Goal: Task Accomplishment & Management: Manage account settings

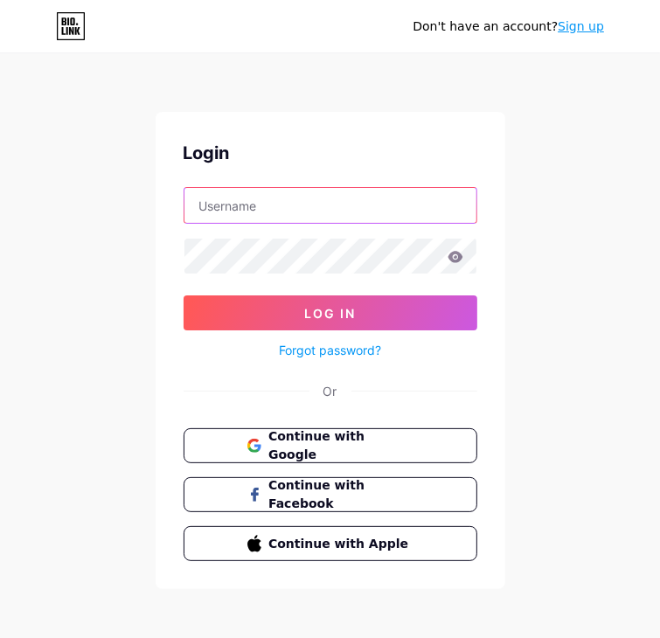
click at [243, 218] on input "text" at bounding box center [330, 205] width 292 height 35
type input "[EMAIL_ADDRESS][DOMAIN_NAME]"
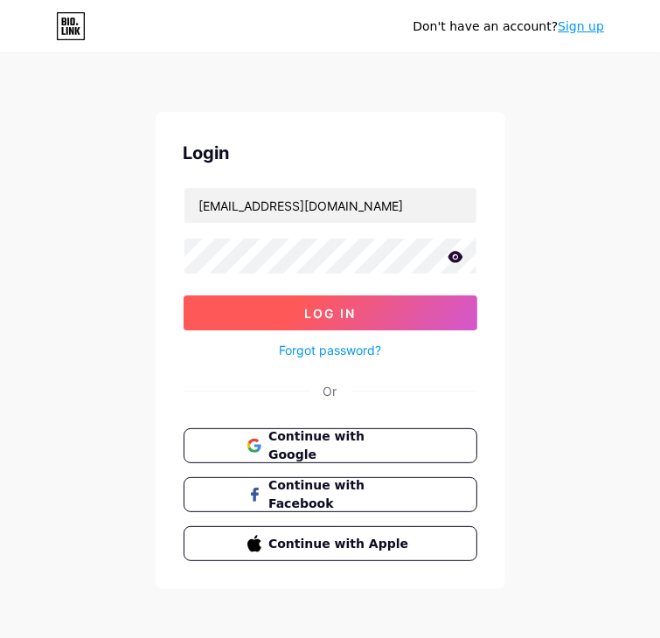
click at [349, 306] on span "Log In" at bounding box center [330, 313] width 52 height 15
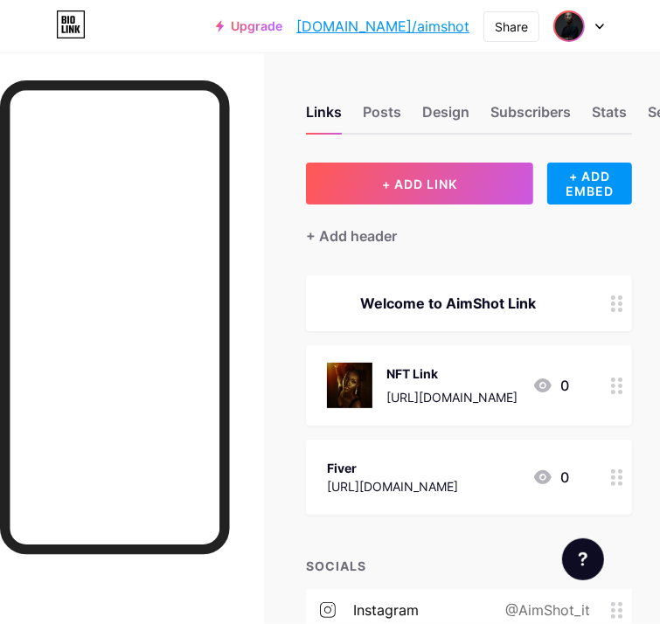
click at [565, 29] on img at bounding box center [569, 26] width 28 height 28
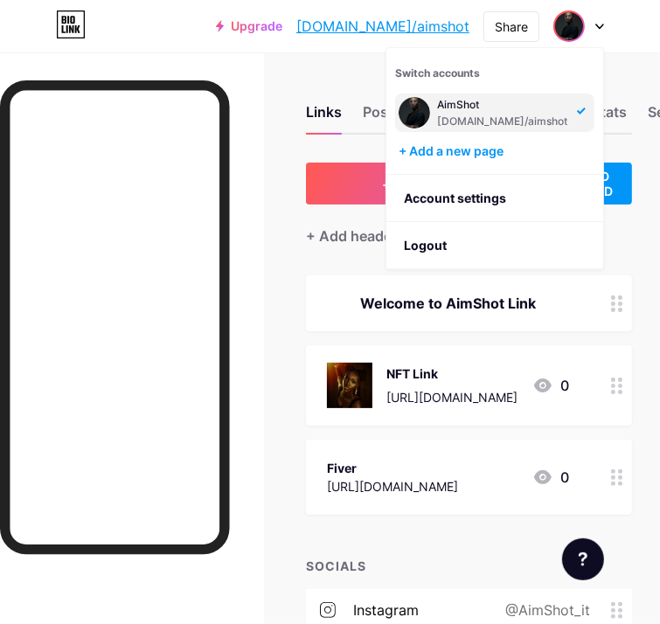
click at [598, 29] on div at bounding box center [578, 25] width 51 height 31
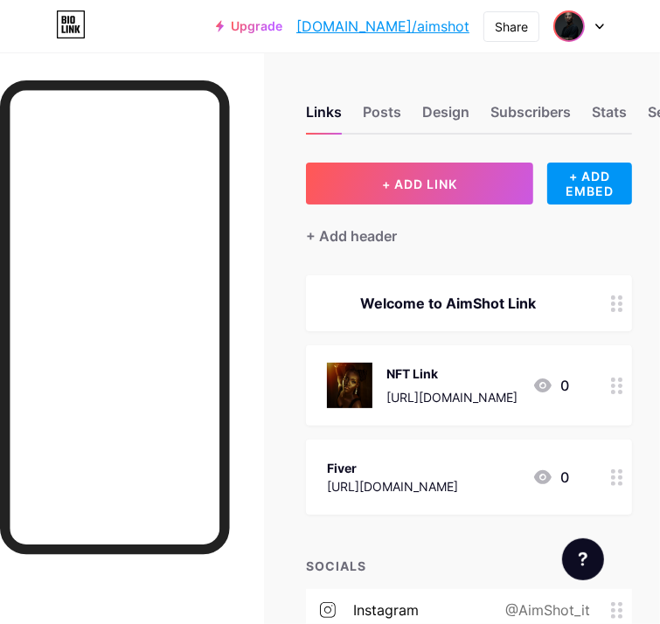
click at [577, 19] on img at bounding box center [569, 26] width 28 height 28
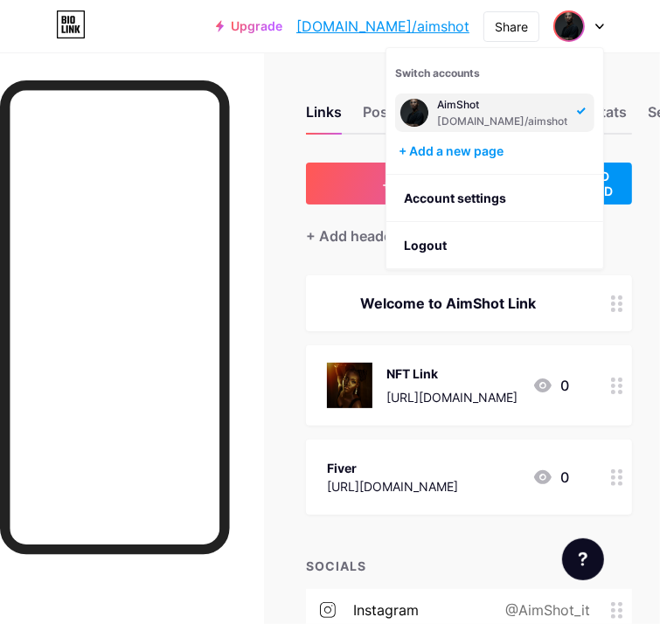
click at [415, 109] on img at bounding box center [414, 113] width 28 height 28
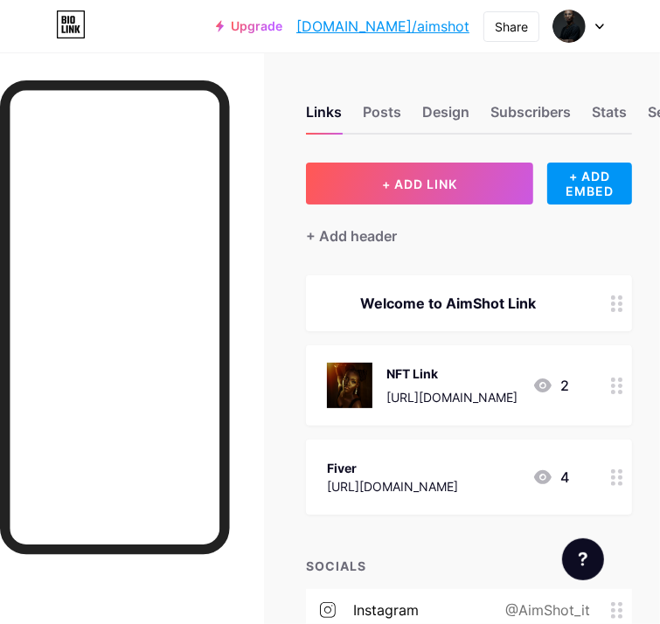
click at [551, 386] on icon at bounding box center [542, 385] width 17 height 14
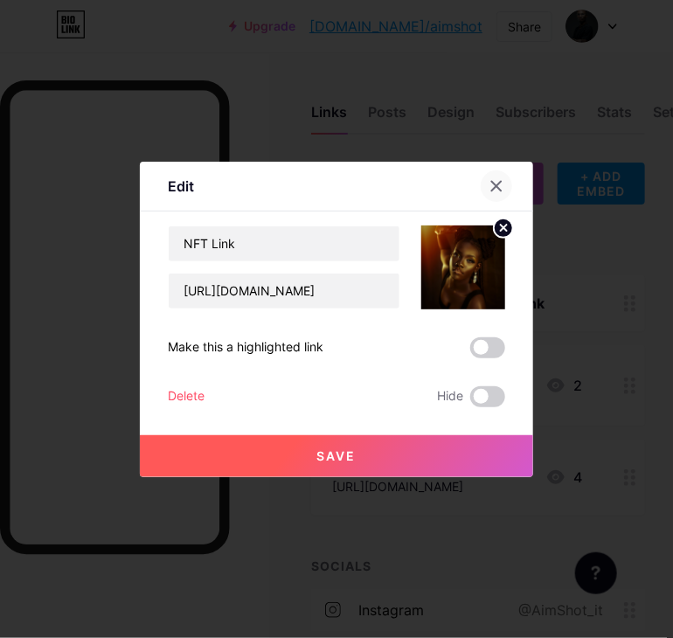
click at [500, 184] on icon at bounding box center [496, 186] width 14 height 14
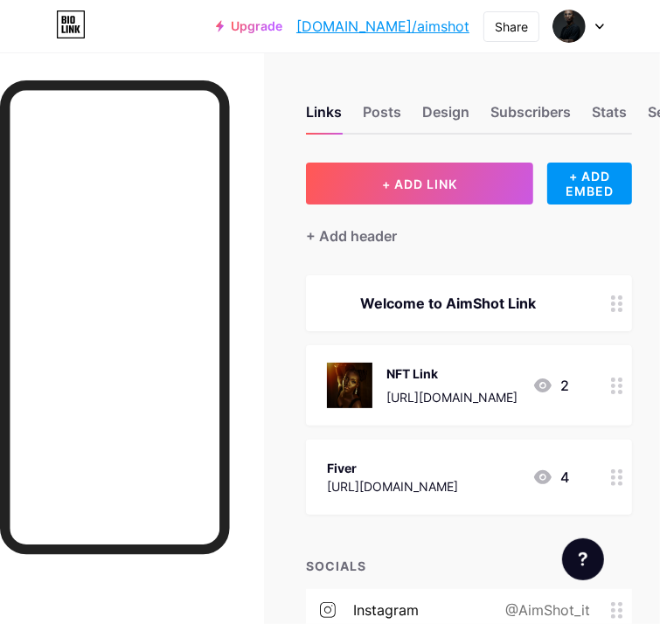
click at [551, 385] on icon at bounding box center [542, 385] width 17 height 14
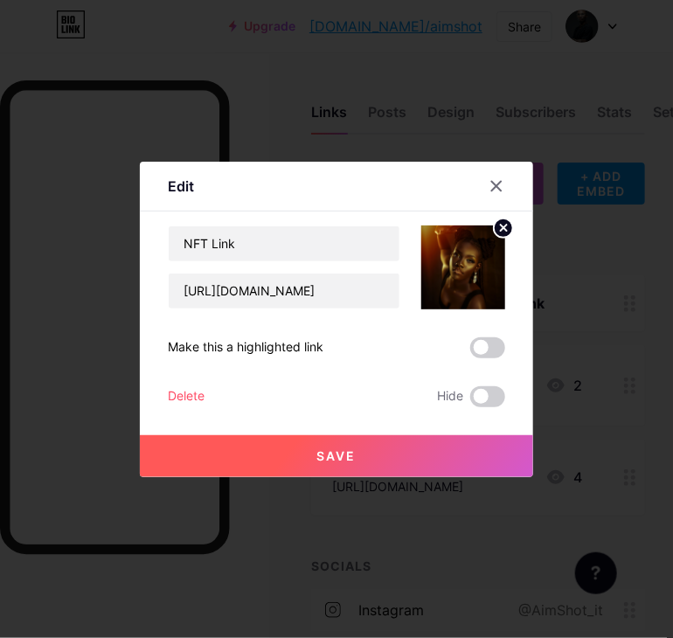
click at [501, 229] on icon at bounding box center [504, 228] width 6 height 6
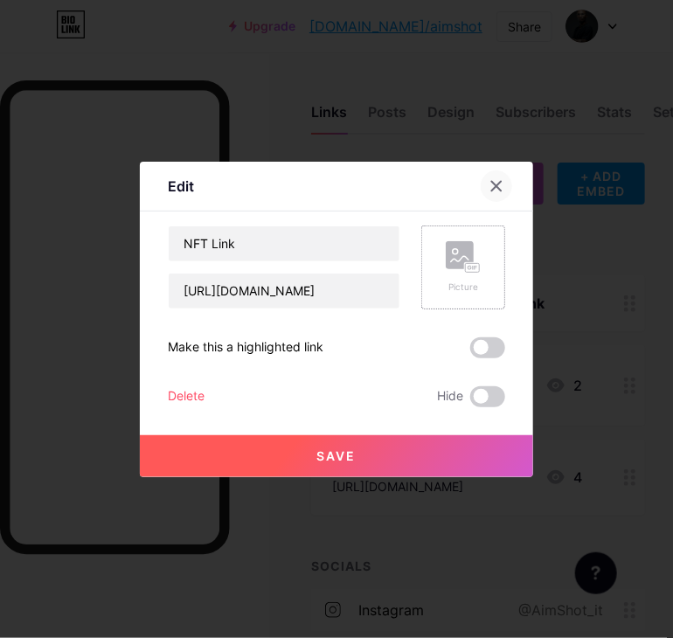
click at [498, 187] on icon at bounding box center [497, 186] width 10 height 10
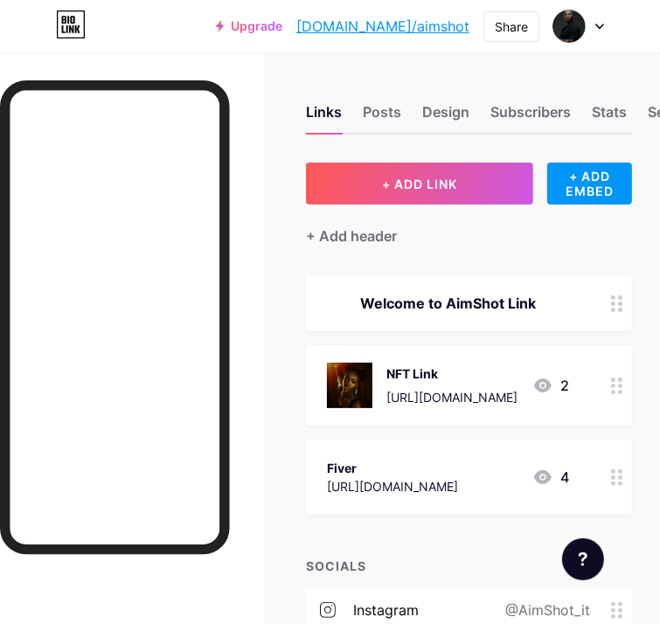
click at [632, 393] on div at bounding box center [617, 385] width 30 height 80
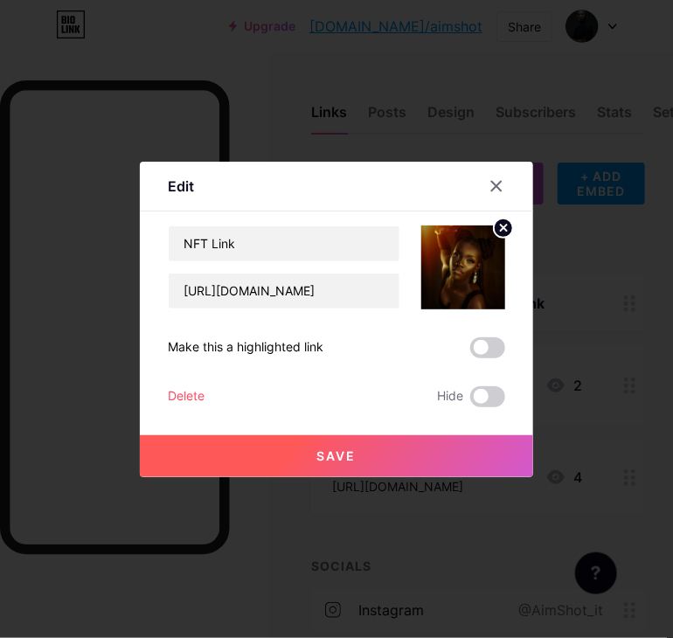
click at [177, 395] on div "Delete" at bounding box center [186, 396] width 37 height 21
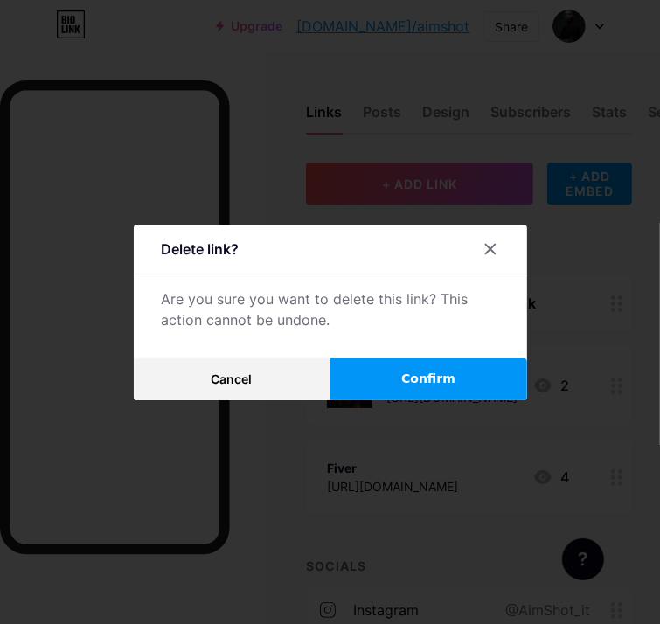
click at [409, 389] on button "Confirm" at bounding box center [428, 379] width 197 height 42
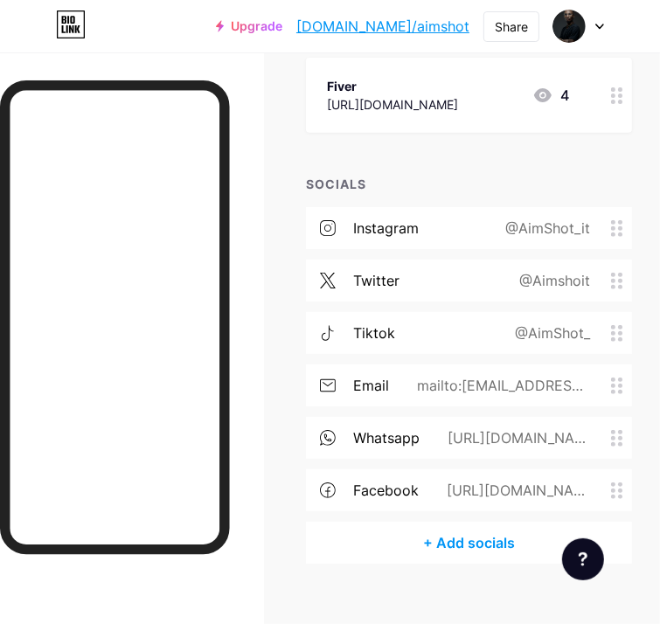
scroll to position [313, 0]
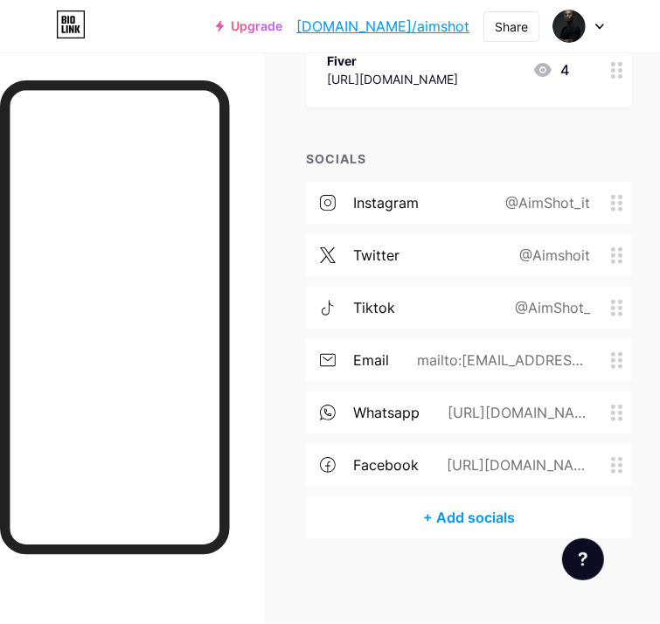
click at [623, 255] on icon at bounding box center [617, 255] width 12 height 17
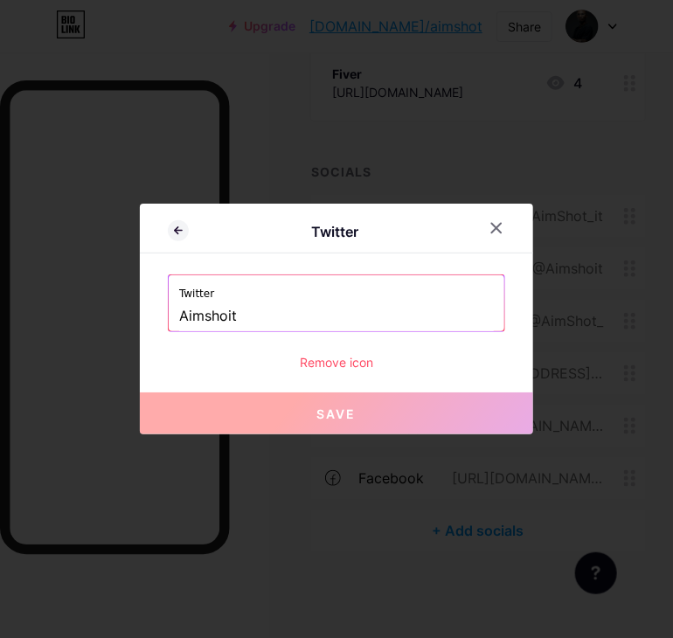
click at [296, 314] on input "Aimshoit" at bounding box center [336, 316] width 314 height 30
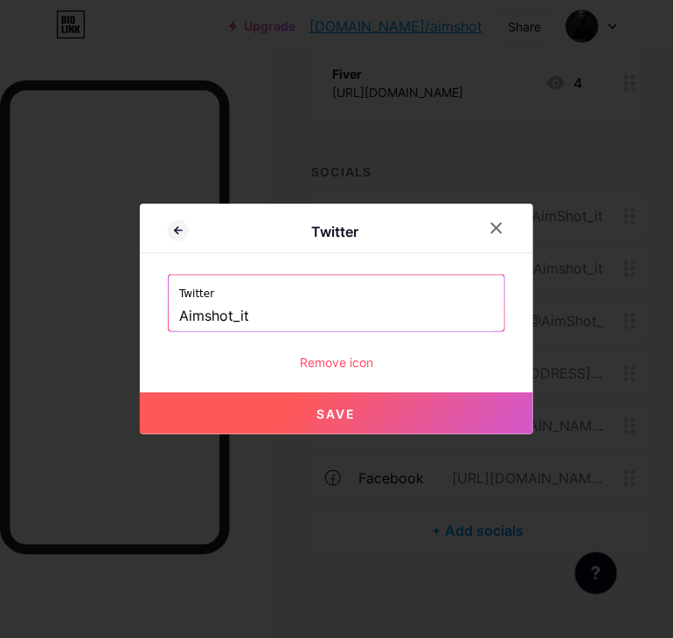
click at [360, 413] on button "Save" at bounding box center [336, 413] width 393 height 42
type input "[URL][DOMAIN_NAME]"
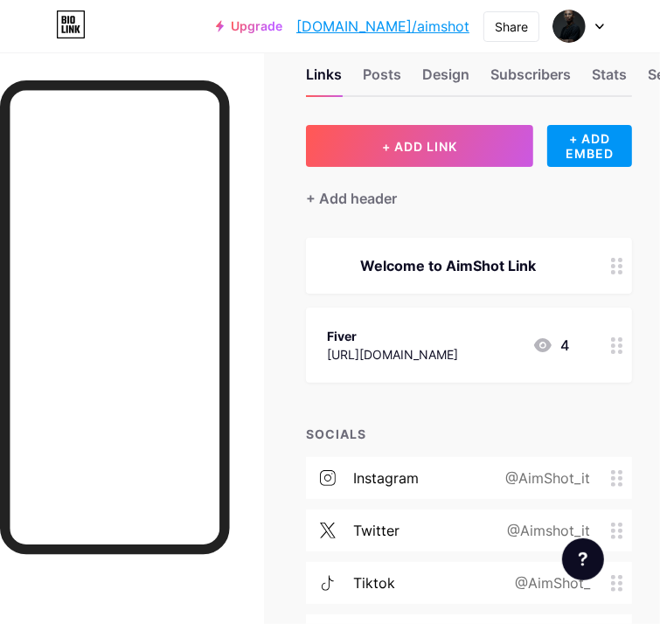
scroll to position [0, 0]
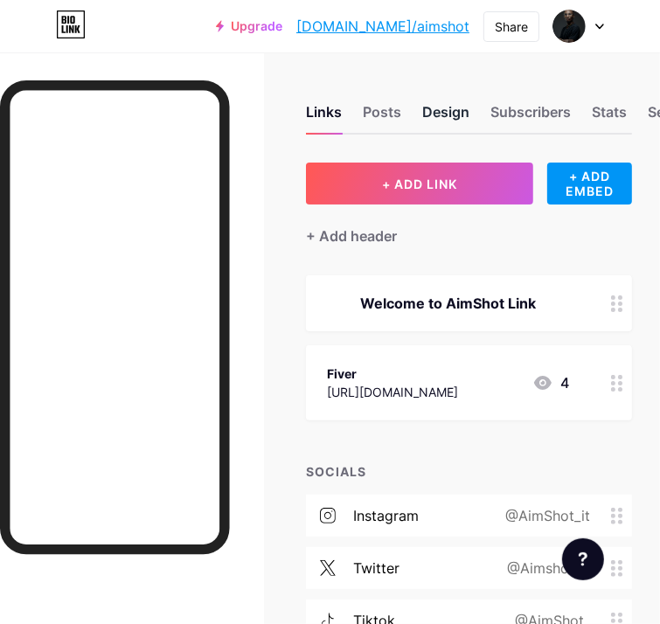
click at [460, 109] on div "Design" at bounding box center [445, 116] width 47 height 31
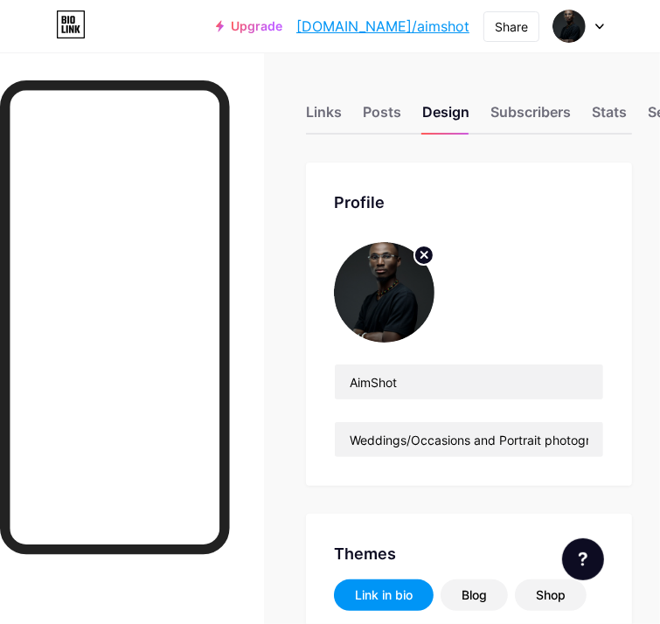
click at [397, 305] on img at bounding box center [384, 292] width 100 height 100
click at [425, 261] on circle at bounding box center [423, 254] width 19 height 19
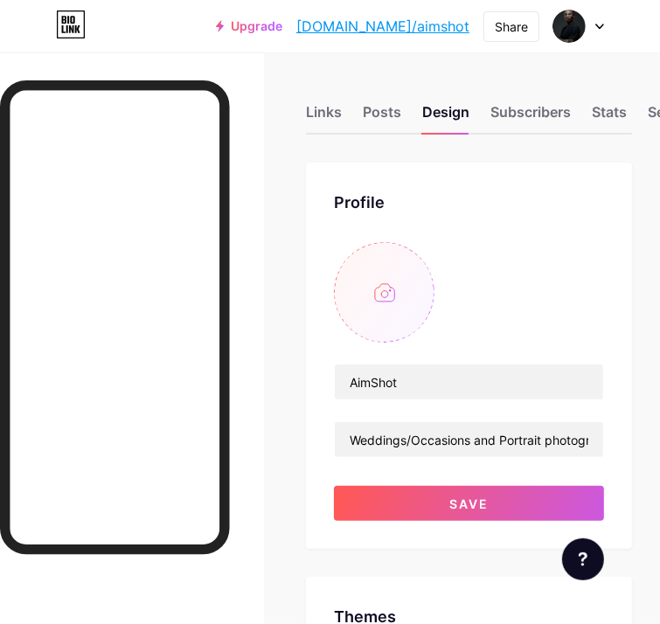
click at [391, 294] on input "file" at bounding box center [384, 292] width 100 height 100
click at [398, 297] on input "file" at bounding box center [384, 292] width 100 height 100
type input "C:\fakepath\WhatsApp Image [DATE] 6.30.07 PM.jpeg"
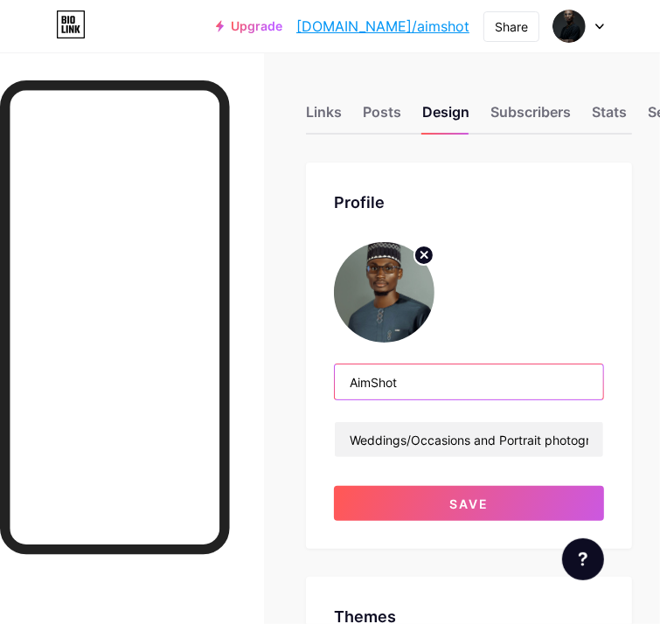
click at [380, 382] on input "AimShot" at bounding box center [469, 381] width 268 height 35
click at [444, 389] on input "AimShot" at bounding box center [469, 381] width 268 height 35
click at [416, 377] on input "AimShot studio" at bounding box center [469, 381] width 268 height 35
click at [412, 385] on input "AimShot studio" at bounding box center [469, 381] width 268 height 35
click at [384, 384] on input "AimShot Studio" at bounding box center [469, 381] width 268 height 35
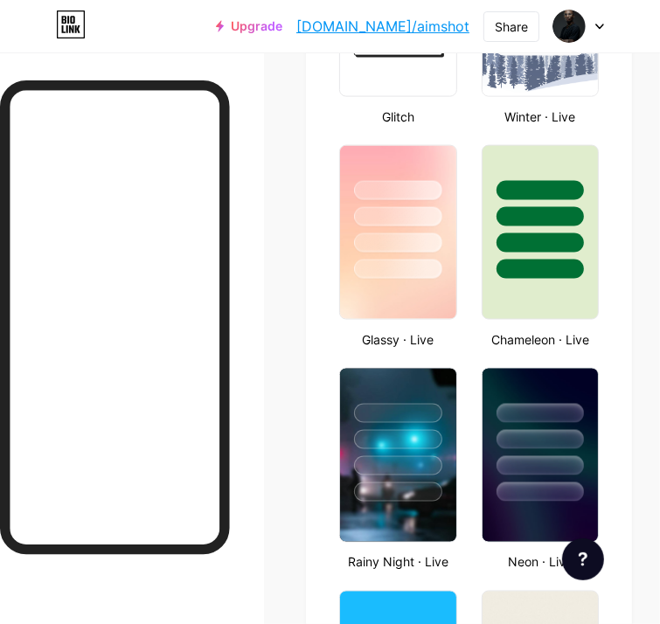
scroll to position [1136, 0]
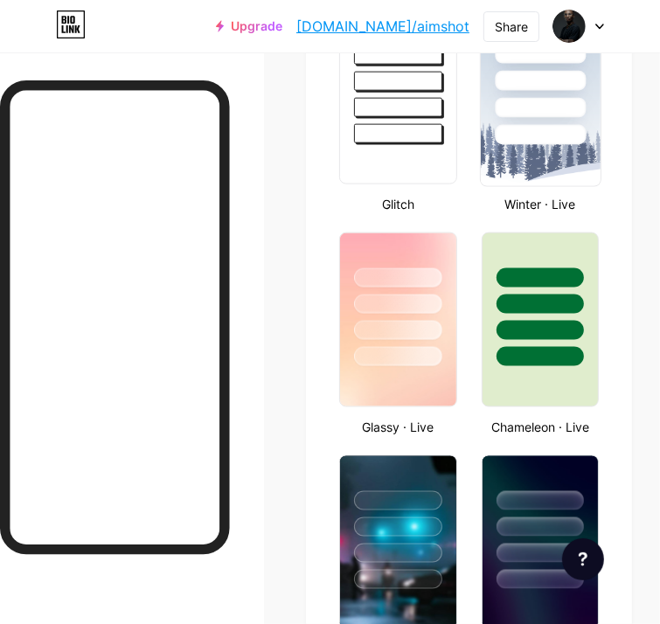
type input "Aimshot Studio"
click at [556, 160] on img at bounding box center [539, 97] width 119 height 178
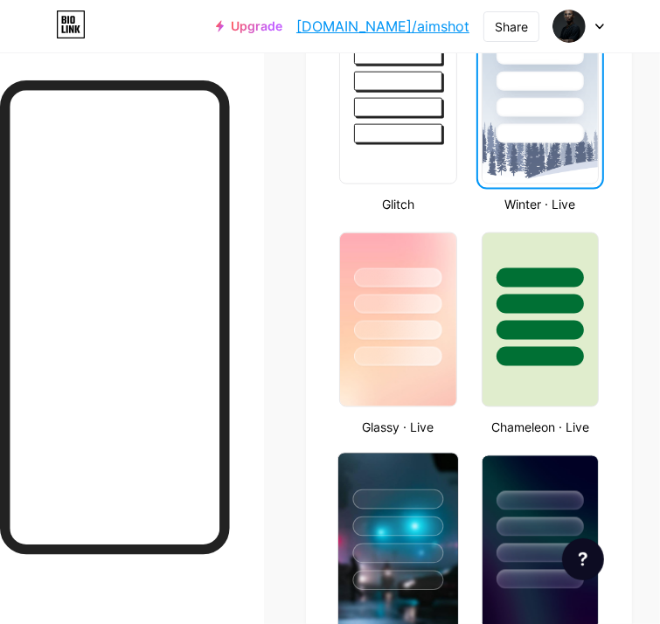
click at [409, 516] on div at bounding box center [397, 526] width 91 height 20
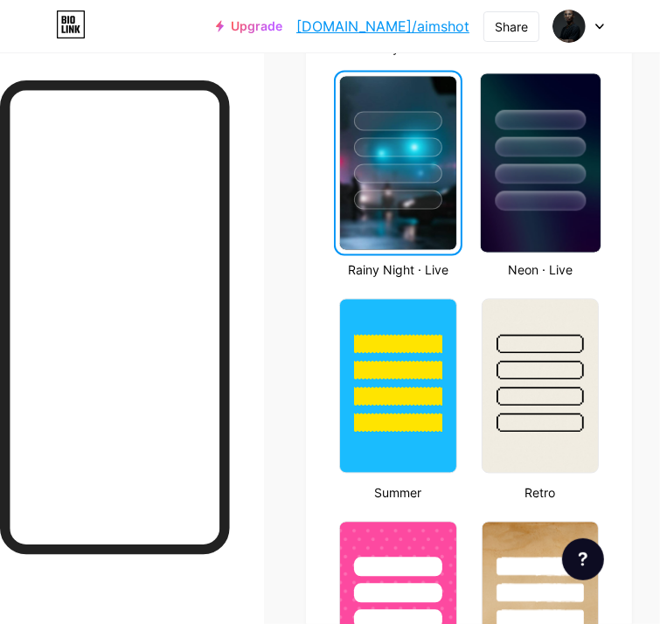
scroll to position [1310, 0]
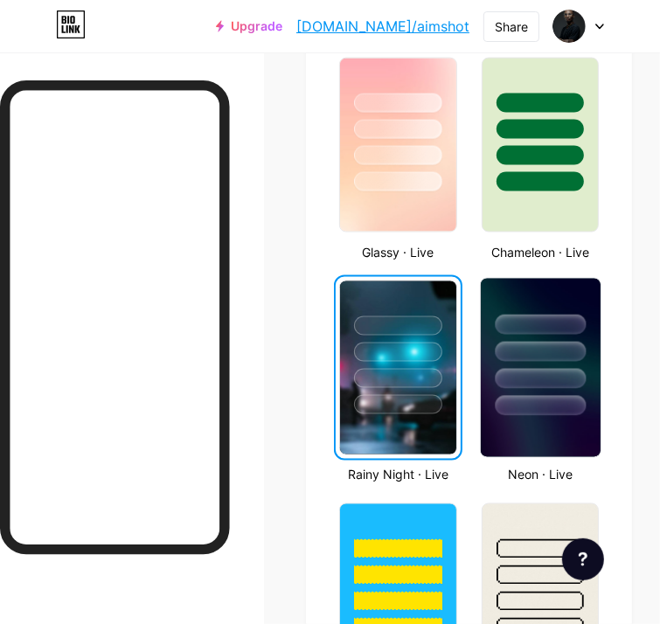
click at [535, 429] on img at bounding box center [539, 368] width 119 height 178
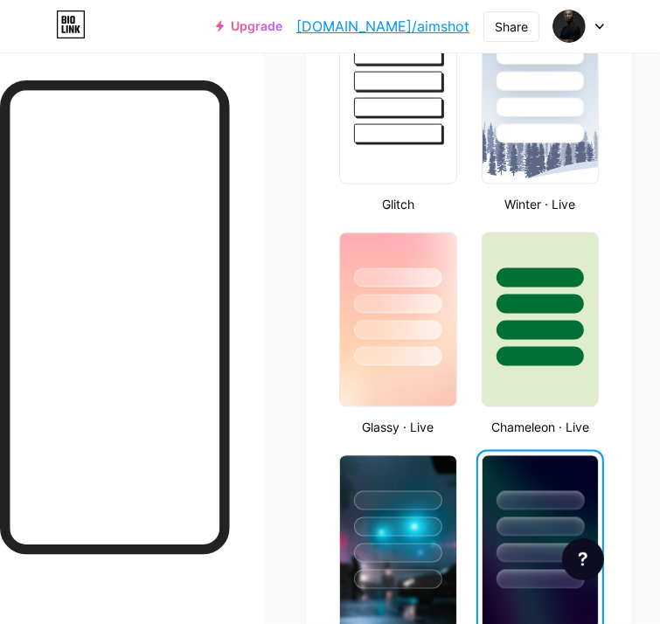
scroll to position [1048, 0]
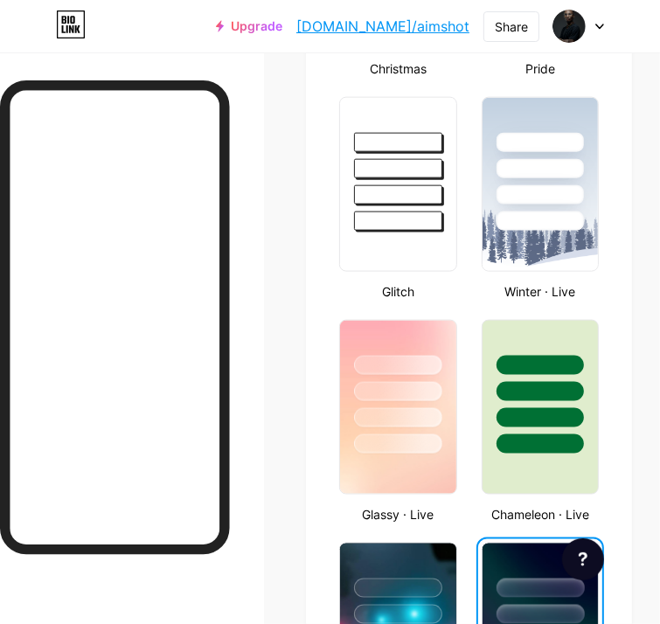
click at [556, 282] on div "Winter · Live" at bounding box center [540, 291] width 128 height 18
click at [556, 278] on div "Winter · Live" at bounding box center [540, 196] width 128 height 209
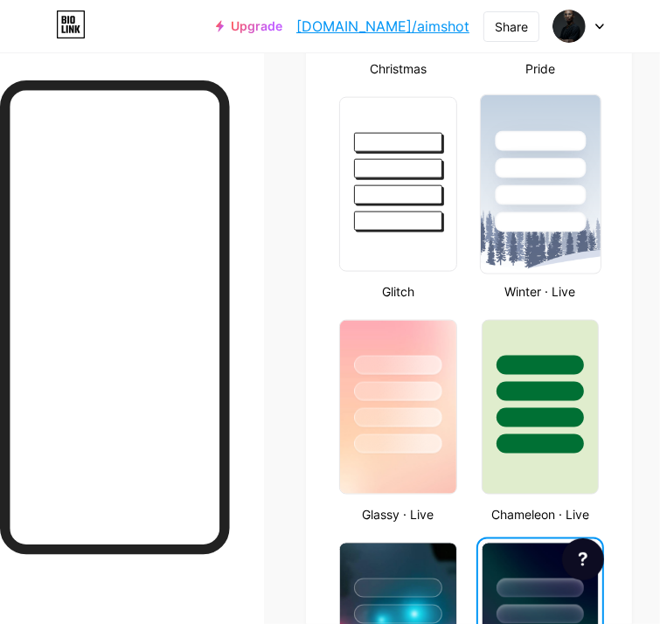
click at [556, 263] on img at bounding box center [539, 184] width 119 height 178
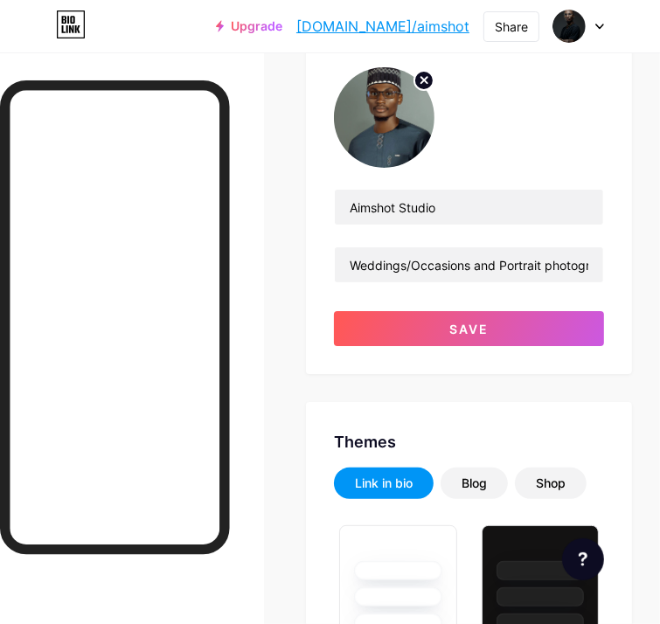
scroll to position [87, 0]
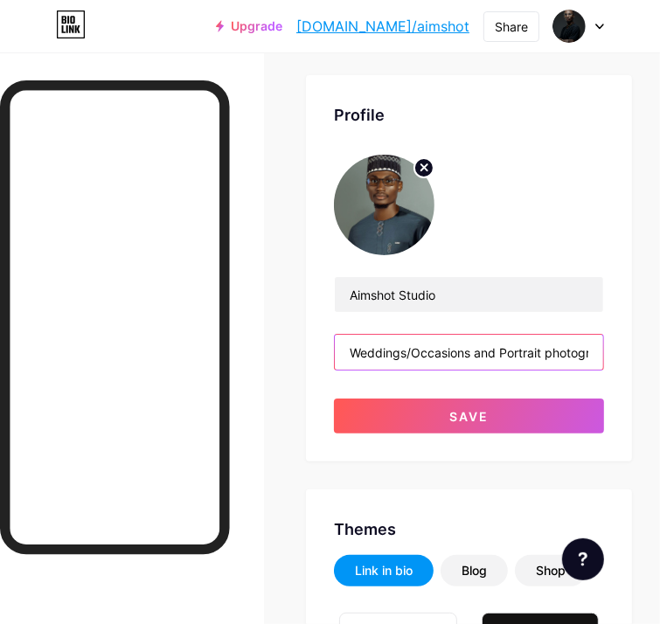
click at [500, 354] on input "Weddings/Occasions and Portrait photographer. contact Us [DATE]" at bounding box center [469, 352] width 268 height 35
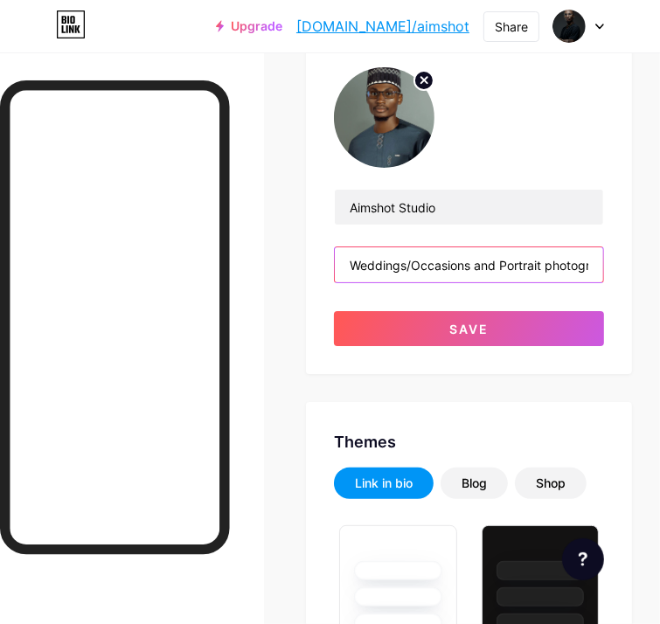
click at [601, 256] on input "Weddings/Occasions and Portrait photographer. contact Us [DATE]" at bounding box center [469, 264] width 268 height 35
click at [600, 268] on input "Weddings/Occasions and Portrait photographer. contact Us [DATE]" at bounding box center [469, 264] width 268 height 35
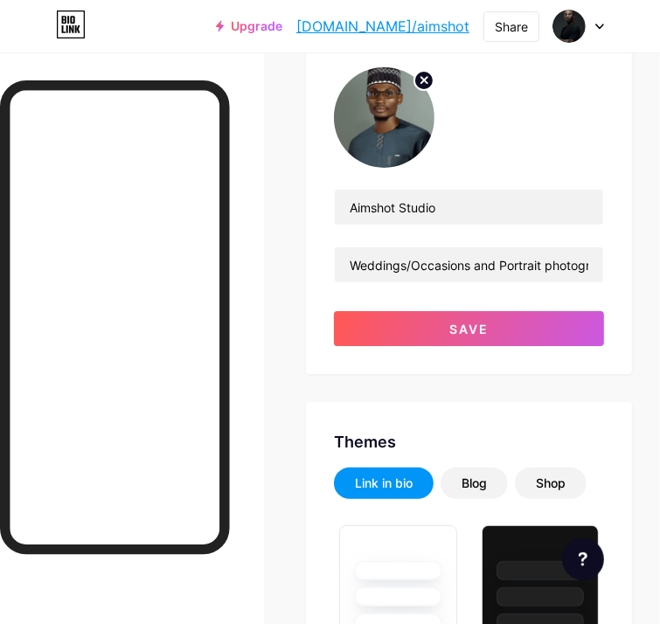
click at [567, 244] on div "Aimshot Studio Weddings/Occasions and Portrait photographer. contact Us [DATE]" at bounding box center [469, 236] width 270 height 94
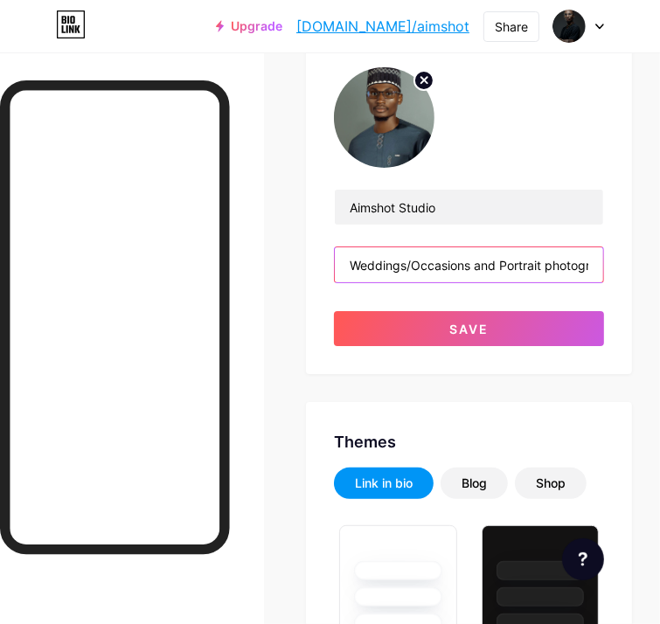
click at [567, 266] on input "Weddings/Occasions and Portrait photographer. contact Us [DATE]" at bounding box center [469, 264] width 268 height 35
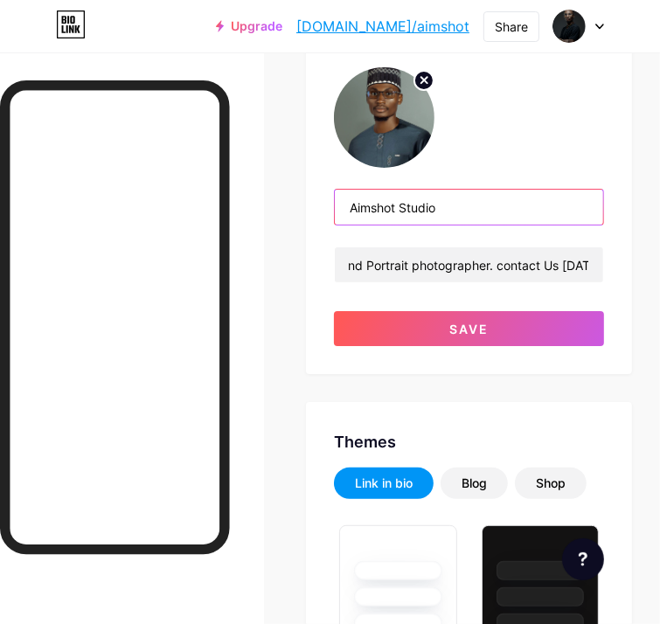
scroll to position [0, 0]
click at [411, 207] on input "Aimshot Studio" at bounding box center [469, 207] width 268 height 35
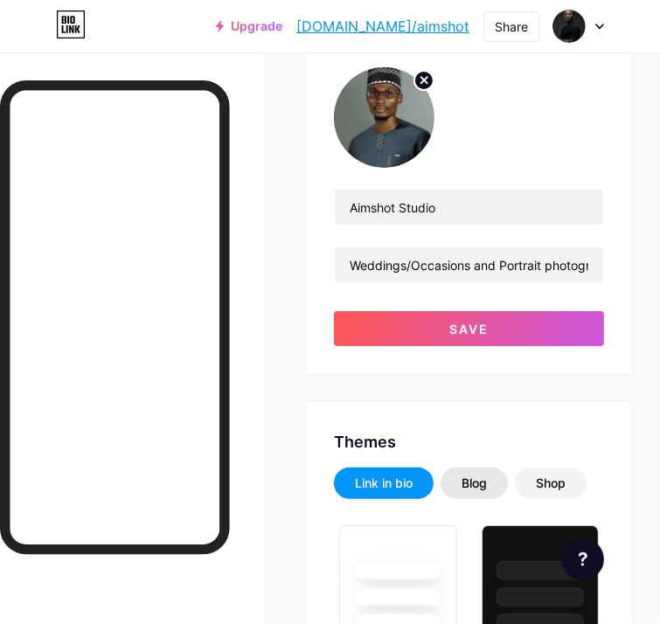
click at [483, 486] on div "Blog" at bounding box center [473, 482] width 25 height 17
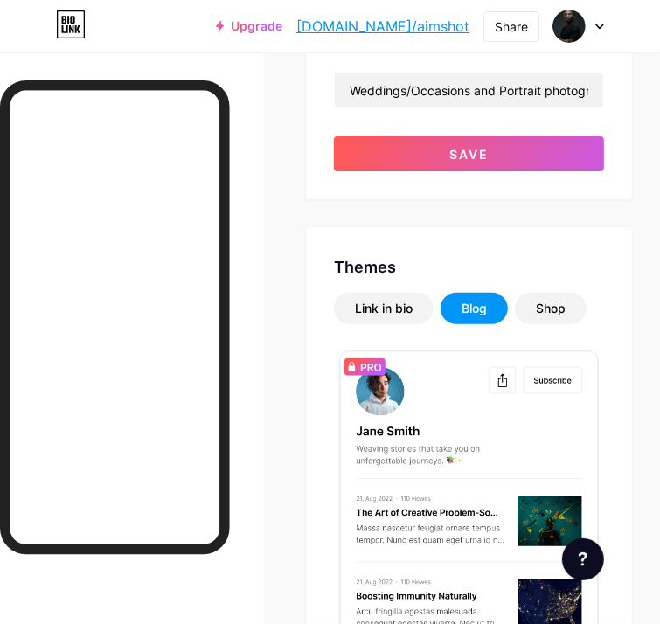
scroll to position [262, 0]
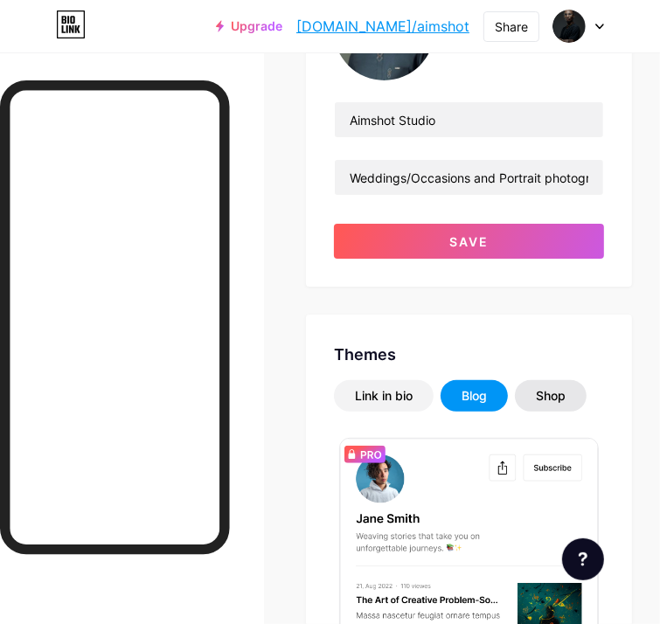
click at [545, 385] on div "Shop" at bounding box center [551, 395] width 72 height 31
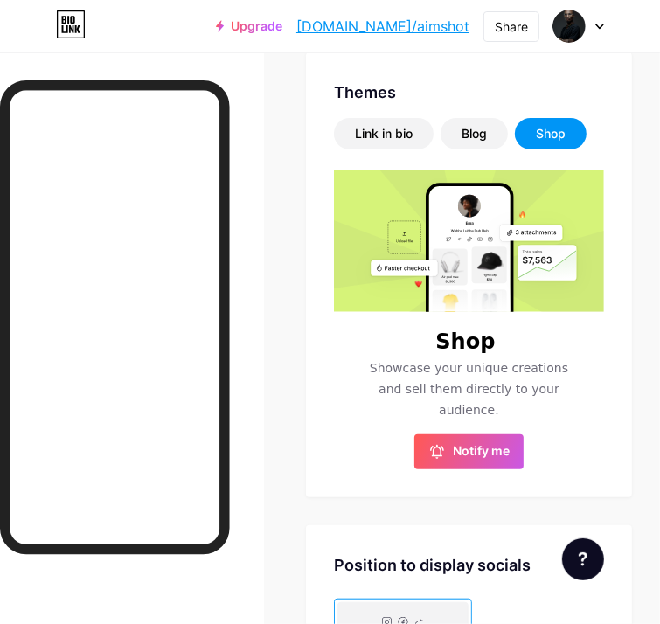
scroll to position [612, 0]
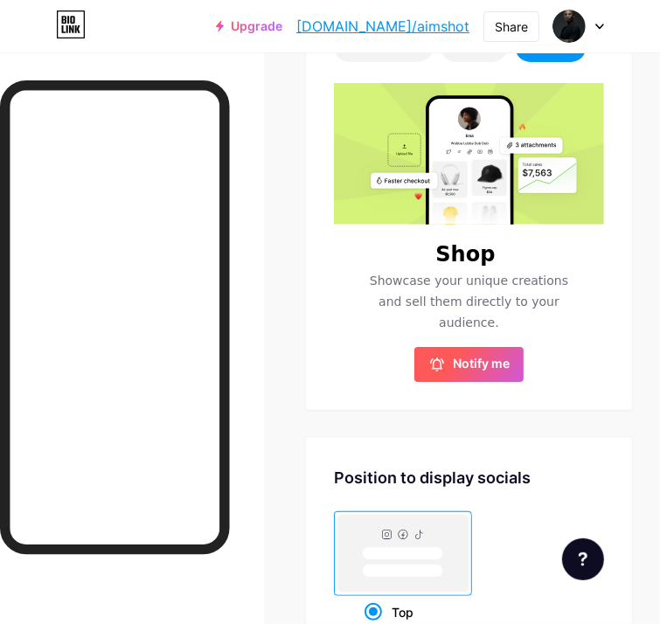
click at [479, 356] on span "Notify me" at bounding box center [481, 364] width 57 height 17
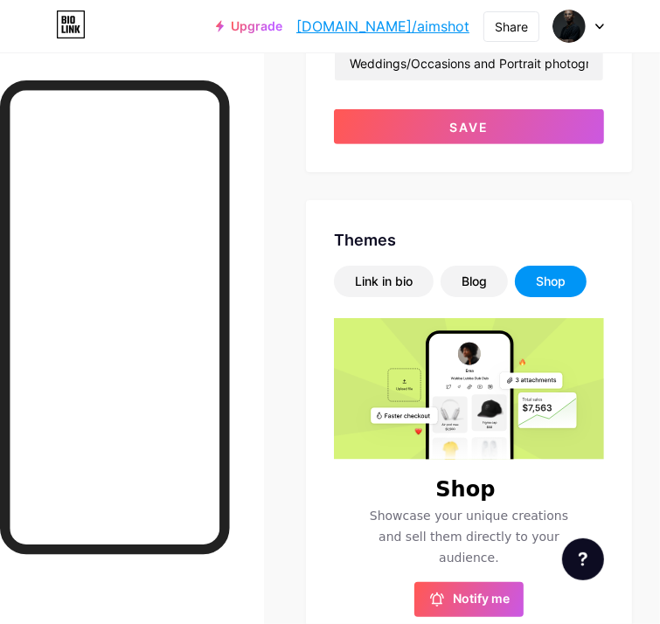
scroll to position [262, 0]
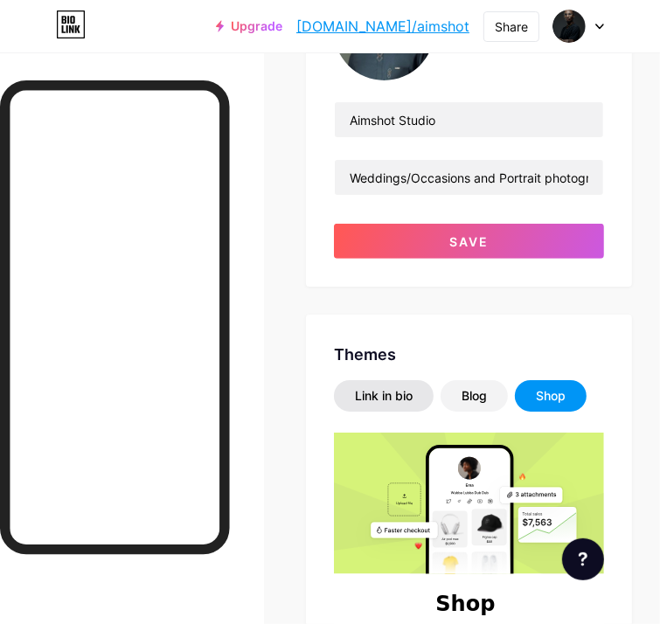
click at [385, 399] on div "Link in bio" at bounding box center [384, 395] width 58 height 17
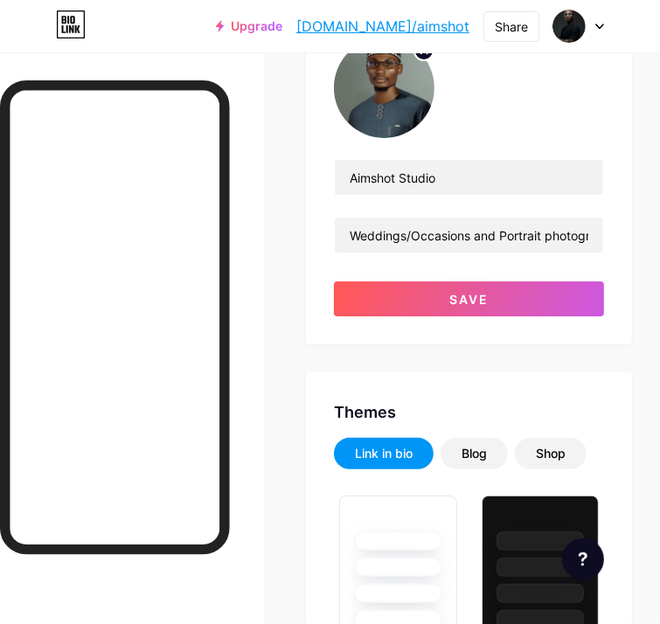
scroll to position [175, 0]
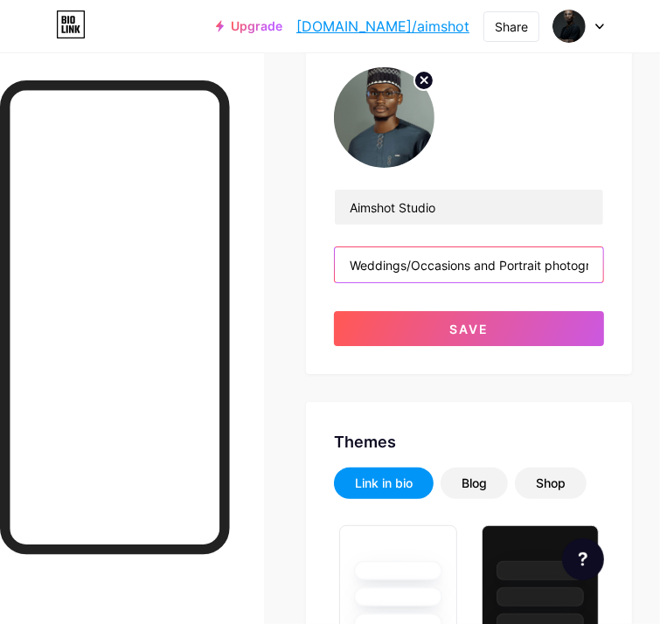
click at [535, 261] on input "Weddings/Occasions and Portrait photographer. contact Us [DATE]" at bounding box center [469, 264] width 268 height 35
click at [573, 263] on input "Weddings/Occasions and Portrait photographer. contact Us [DATE]" at bounding box center [469, 264] width 268 height 35
drag, startPoint x: 560, startPoint y: 262, endPoint x: 594, endPoint y: 266, distance: 34.2
click at [594, 266] on input "Weddings/Occasions and Portrait photographer. contact Us [DATE]" at bounding box center [469, 264] width 268 height 35
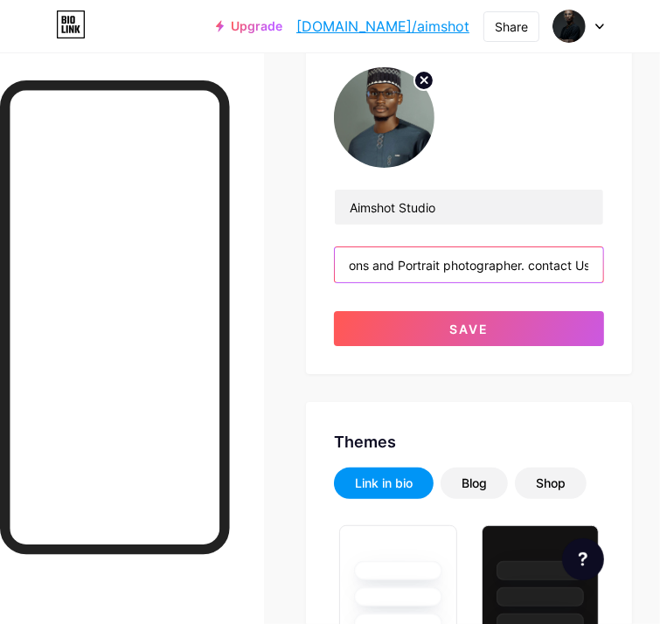
click at [528, 267] on input "Weddings/Occasions and Portrait photographer. contact Us [DATE]" at bounding box center [469, 264] width 268 height 35
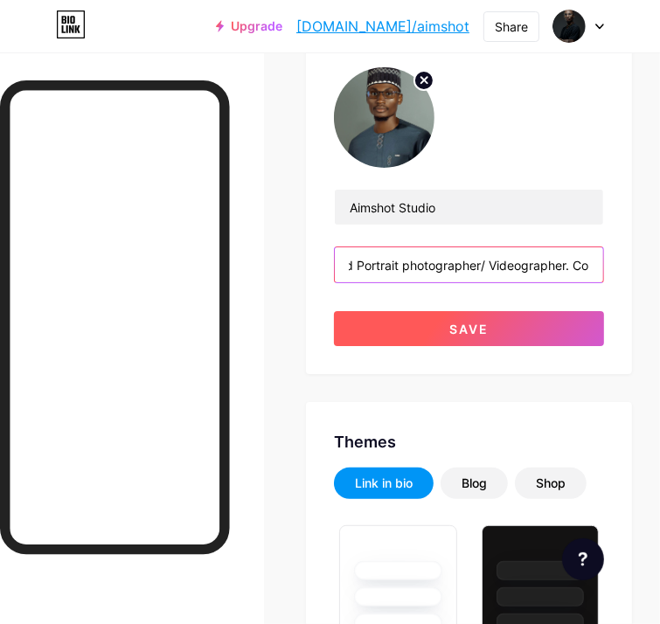
type input "Weddings/Occasions and Portrait photographer/ Videographer. Contact Us [DATE]"
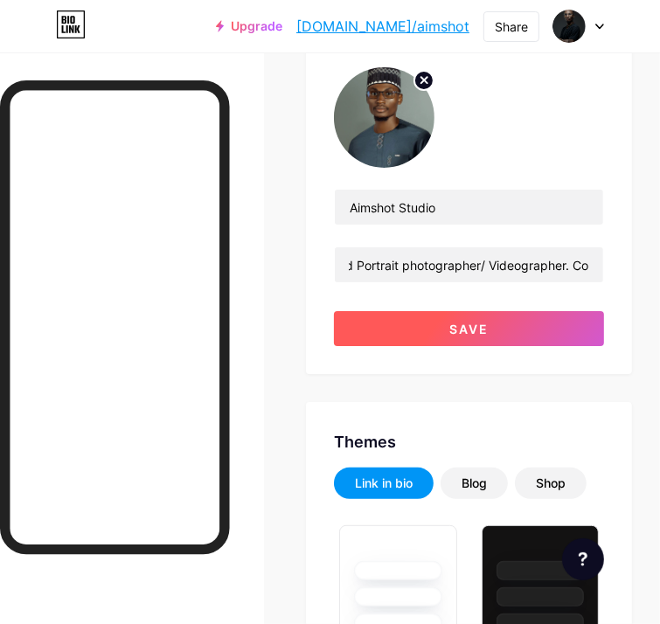
scroll to position [0, 0]
click at [538, 327] on button "Save" at bounding box center [469, 328] width 270 height 35
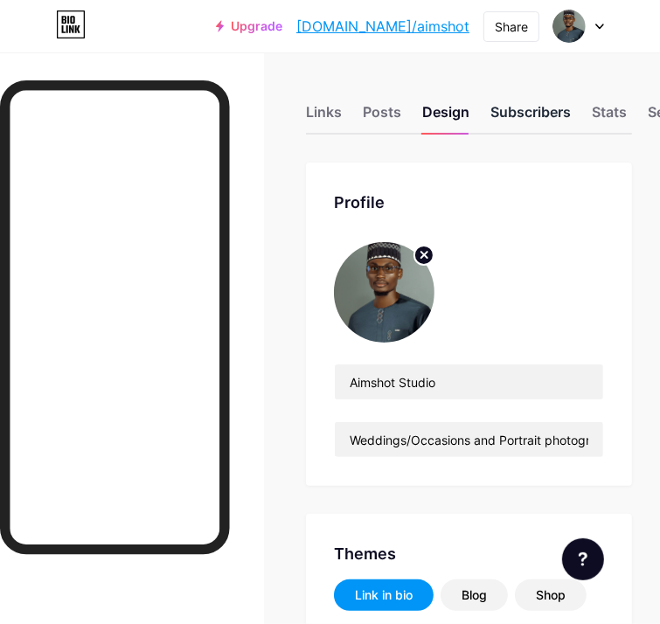
click at [549, 109] on div "Subscribers" at bounding box center [530, 116] width 80 height 31
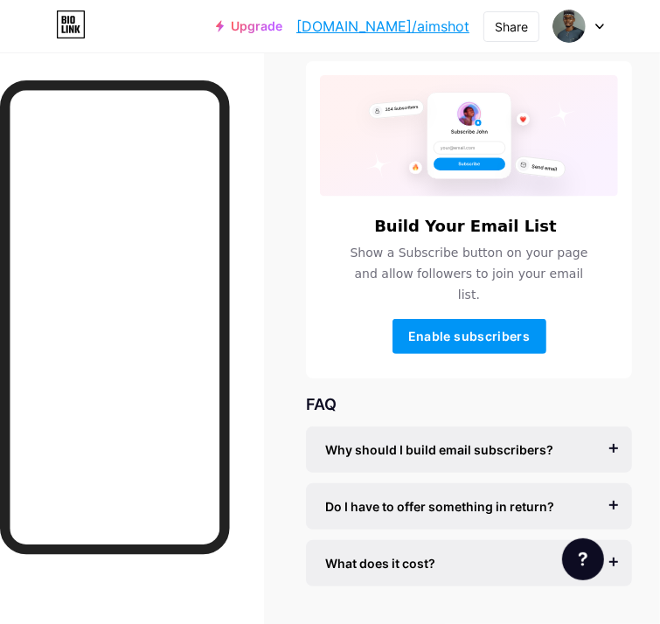
scroll to position [132, 0]
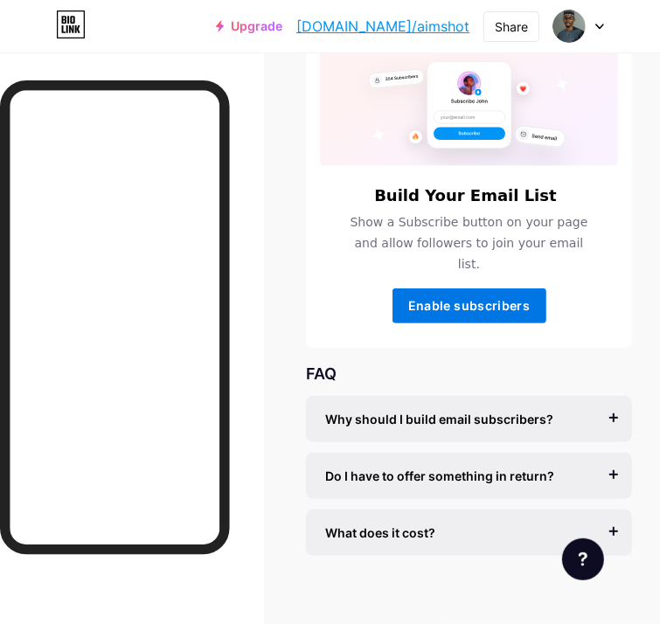
click at [501, 298] on span "Enable subscribers" at bounding box center [468, 305] width 121 height 15
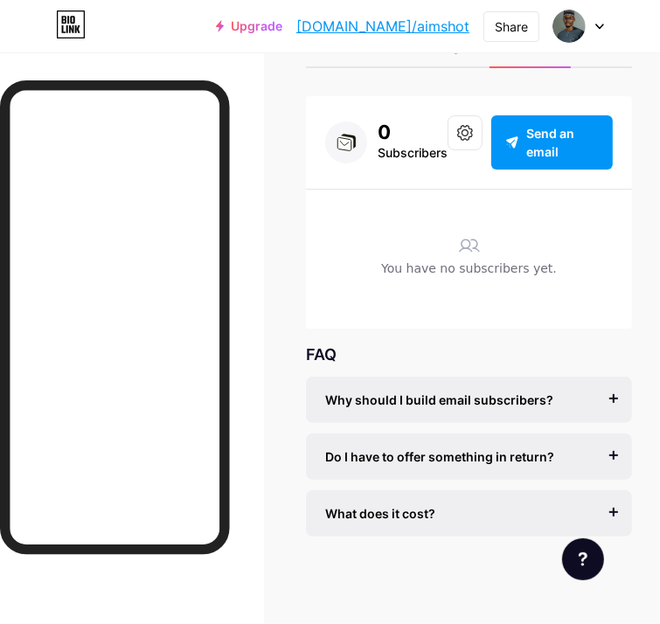
scroll to position [66, 0]
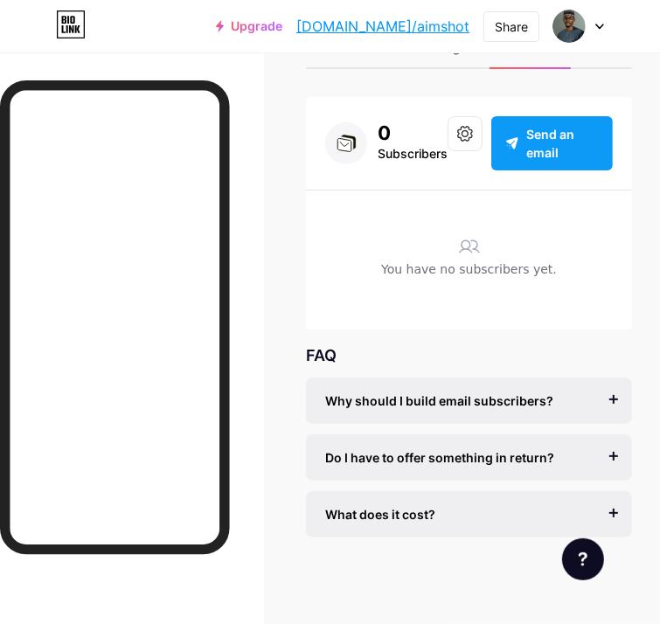
click at [566, 137] on span "Send an email" at bounding box center [562, 143] width 73 height 37
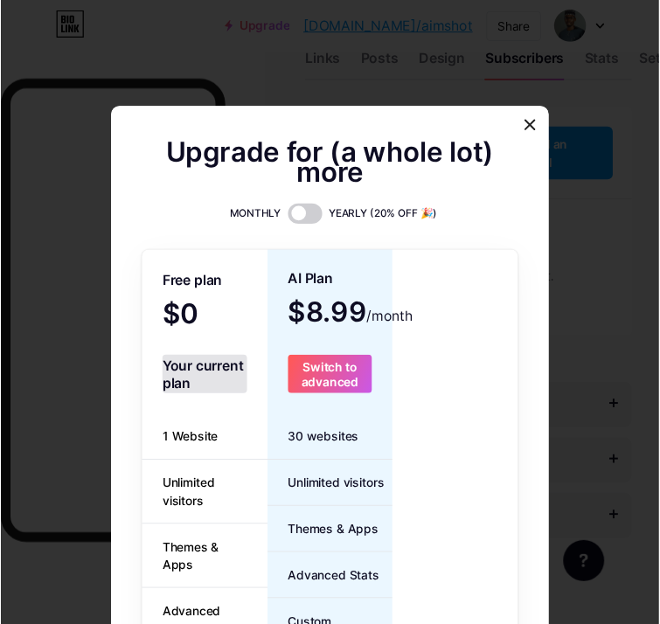
scroll to position [87, 0]
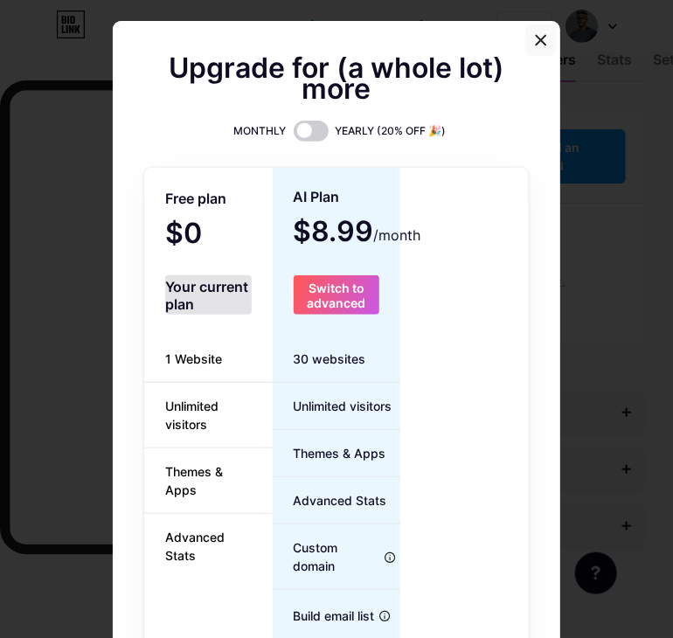
click at [529, 48] on div at bounding box center [540, 39] width 31 height 31
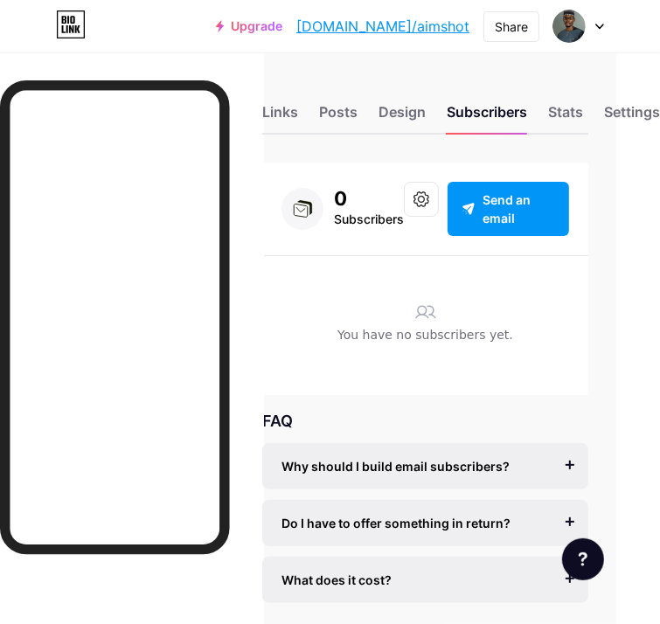
scroll to position [0, 0]
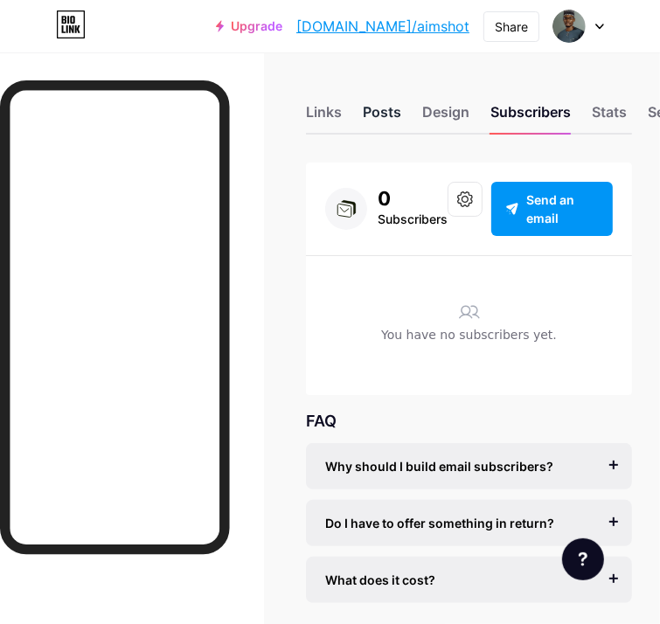
click at [391, 111] on div "Posts" at bounding box center [382, 116] width 38 height 31
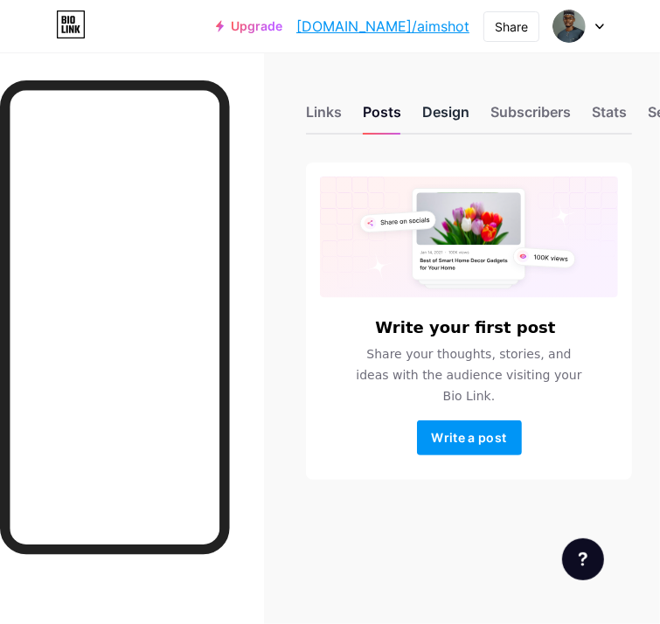
click at [445, 113] on div "Design" at bounding box center [445, 116] width 47 height 31
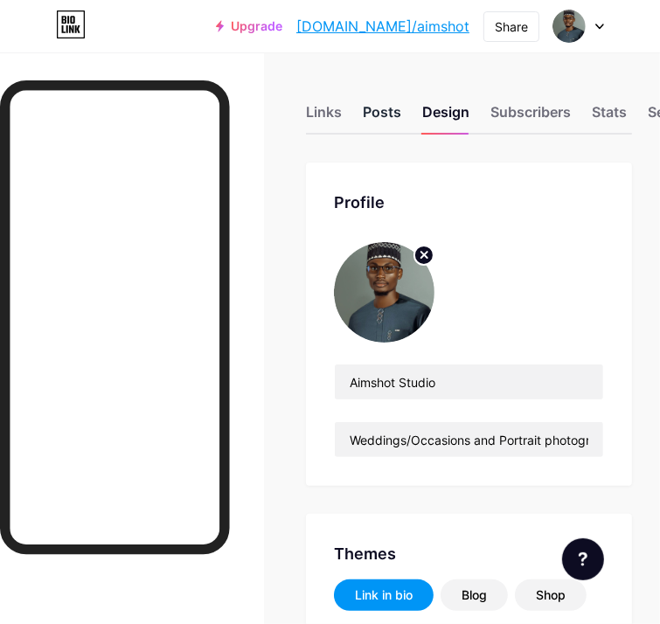
click at [392, 110] on div "Posts" at bounding box center [382, 116] width 38 height 31
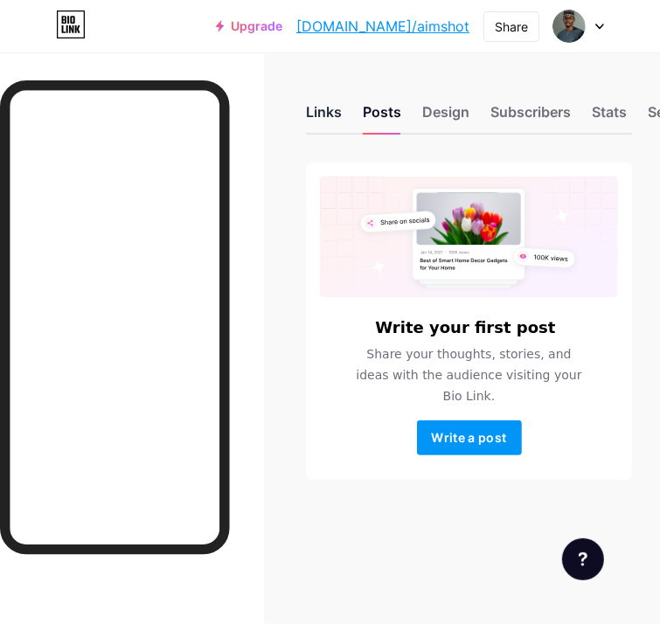
click at [340, 118] on div "Links" at bounding box center [324, 116] width 36 height 31
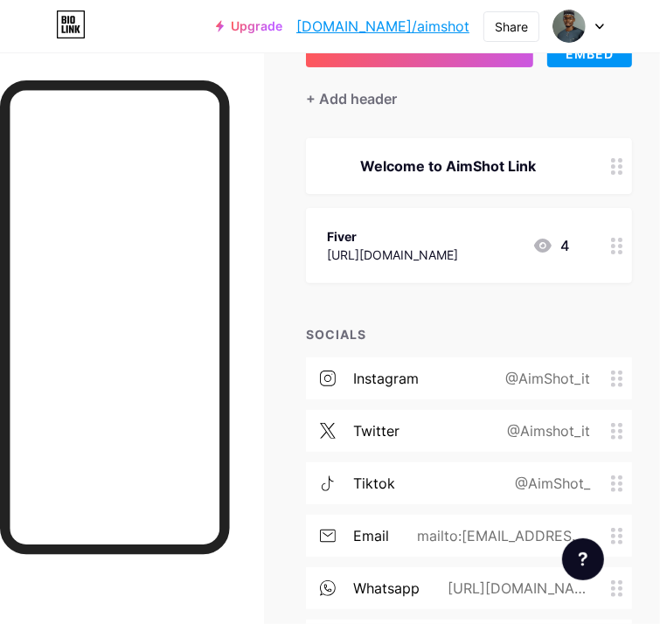
scroll to position [175, 0]
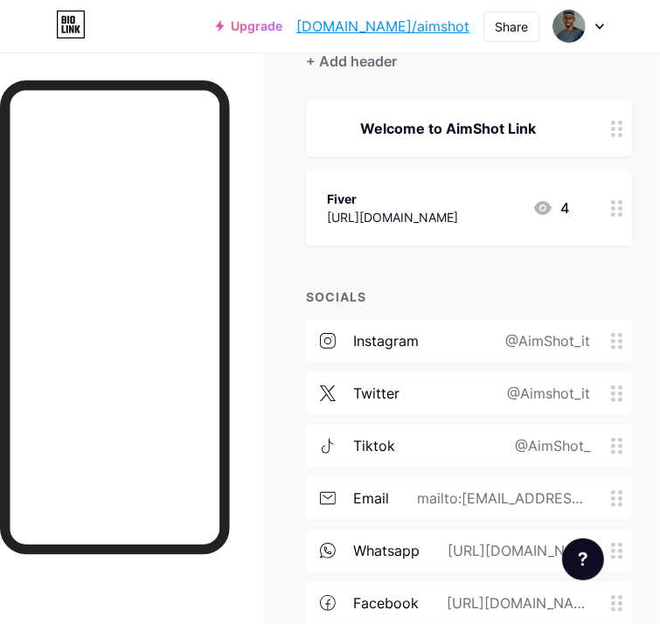
click at [569, 208] on div "4" at bounding box center [550, 207] width 37 height 21
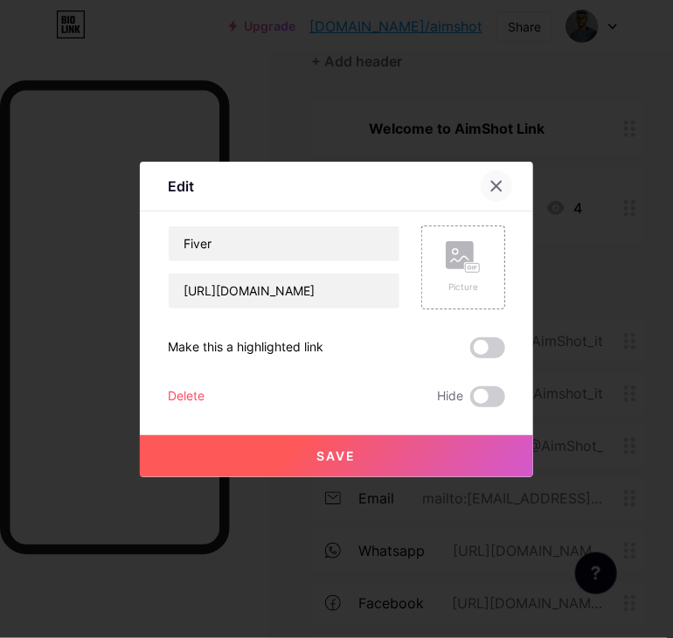
click at [496, 186] on icon at bounding box center [497, 186] width 10 height 10
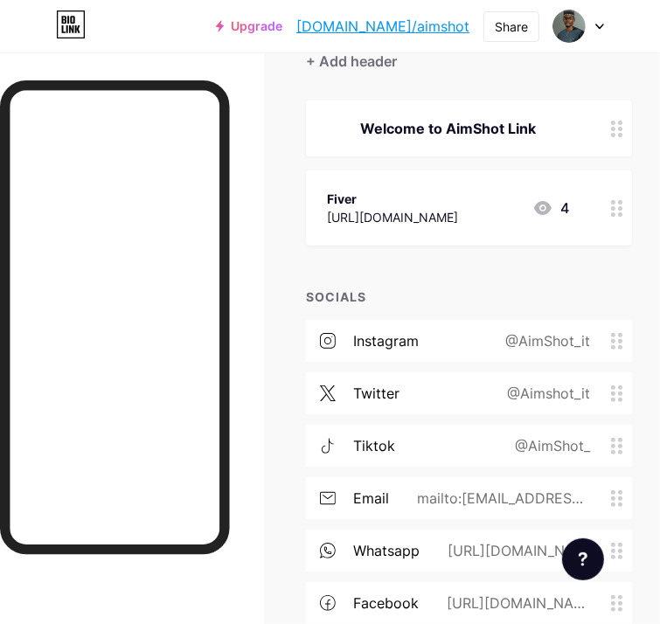
click at [623, 214] on icon at bounding box center [617, 208] width 12 height 17
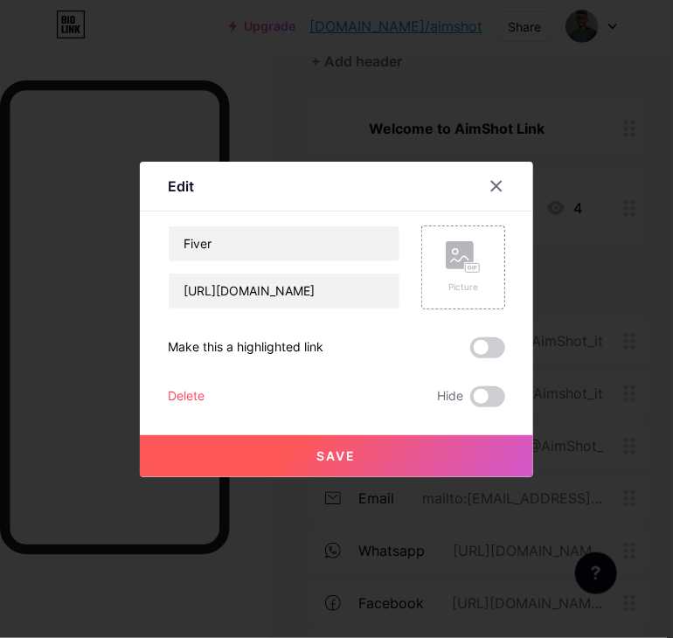
click at [198, 397] on div "Delete" at bounding box center [186, 396] width 37 height 21
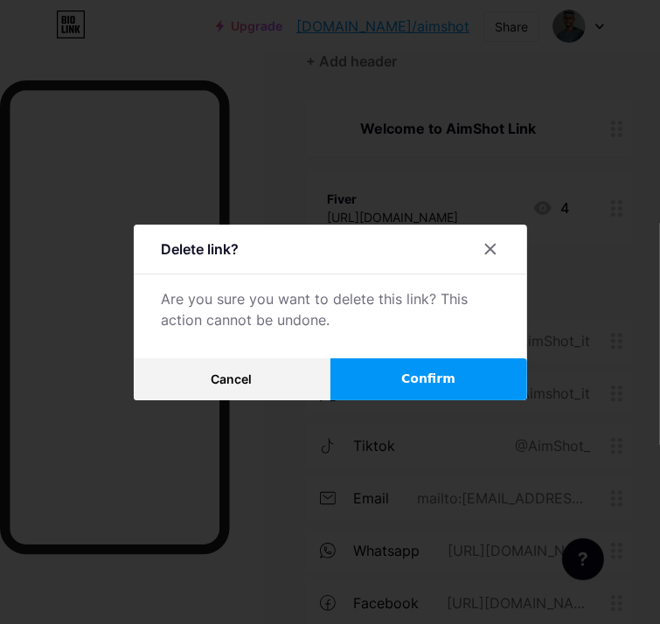
click at [405, 394] on button "Confirm" at bounding box center [428, 379] width 197 height 42
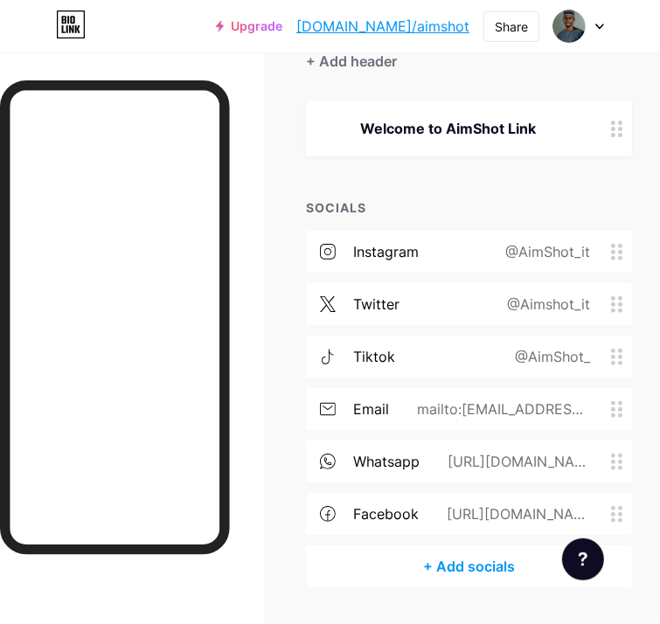
click at [632, 468] on div "[URL][DOMAIN_NAME][PHONE_NUMBER]" at bounding box center [525, 461] width 212 height 21
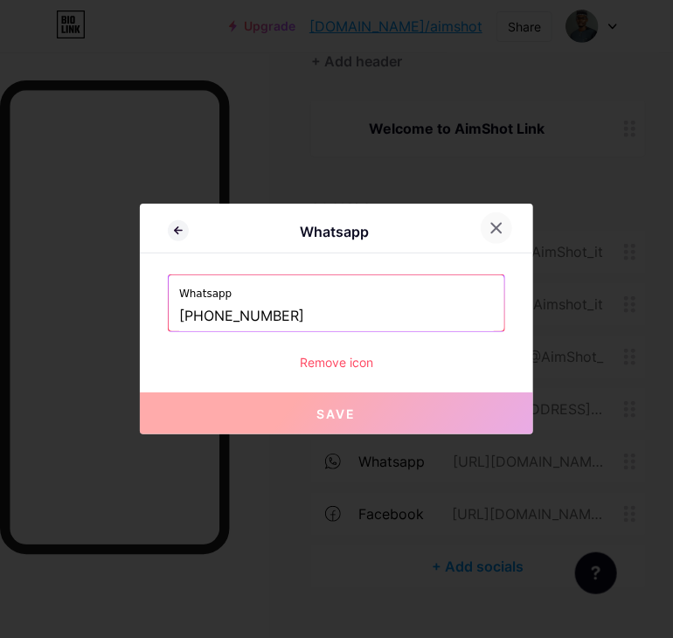
click at [497, 231] on icon at bounding box center [496, 228] width 14 height 14
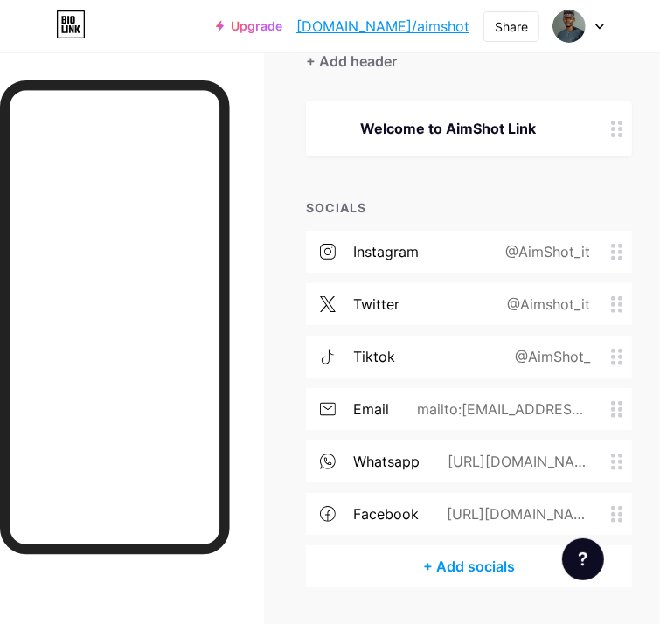
click at [611, 515] on div "[URL][DOMAIN_NAME][DOMAIN_NAME]" at bounding box center [514, 513] width 192 height 21
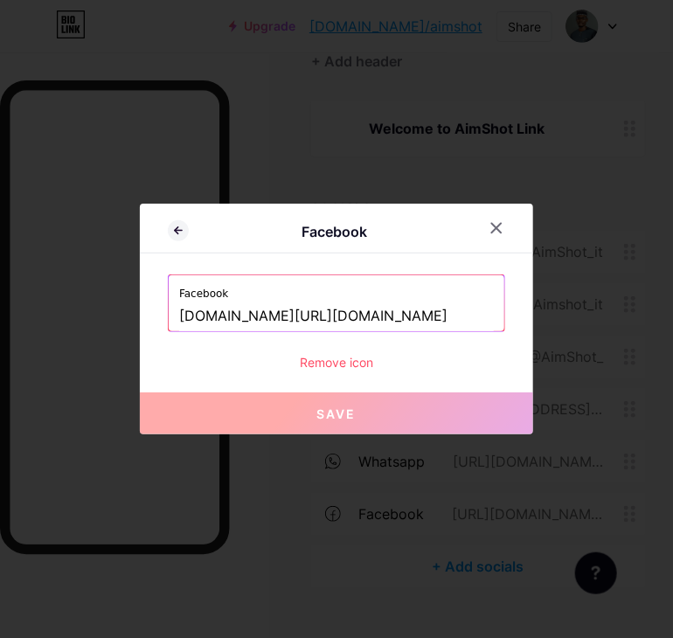
click at [451, 310] on input "[DOMAIN_NAME][URL][DOMAIN_NAME]" at bounding box center [336, 316] width 314 height 30
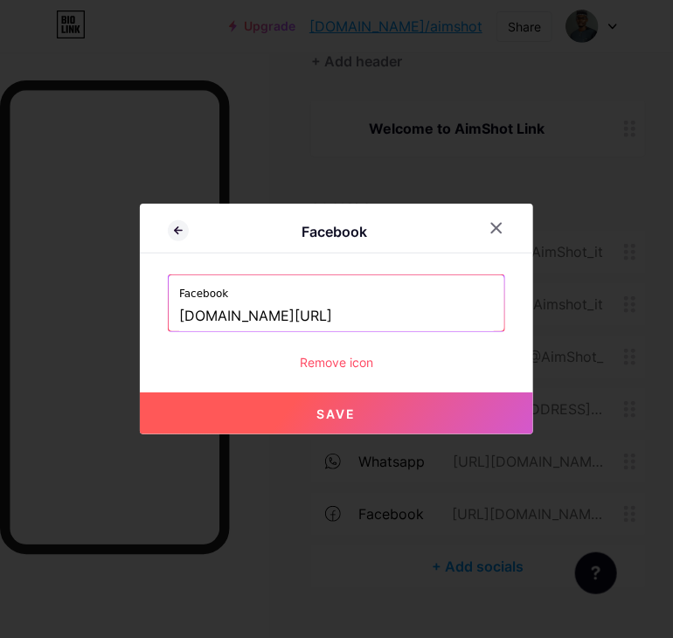
click at [435, 415] on button "Save" at bounding box center [336, 413] width 393 height 42
type input "[URL][DOMAIN_NAME]"
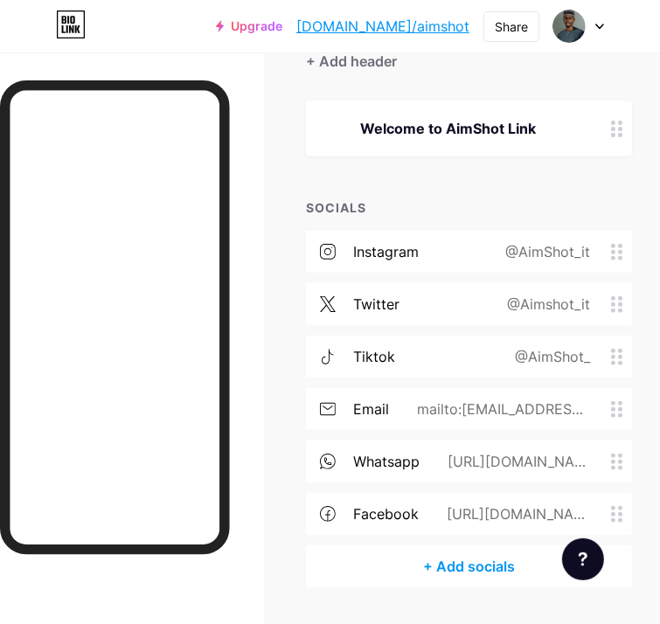
click at [623, 404] on icon at bounding box center [617, 409] width 12 height 17
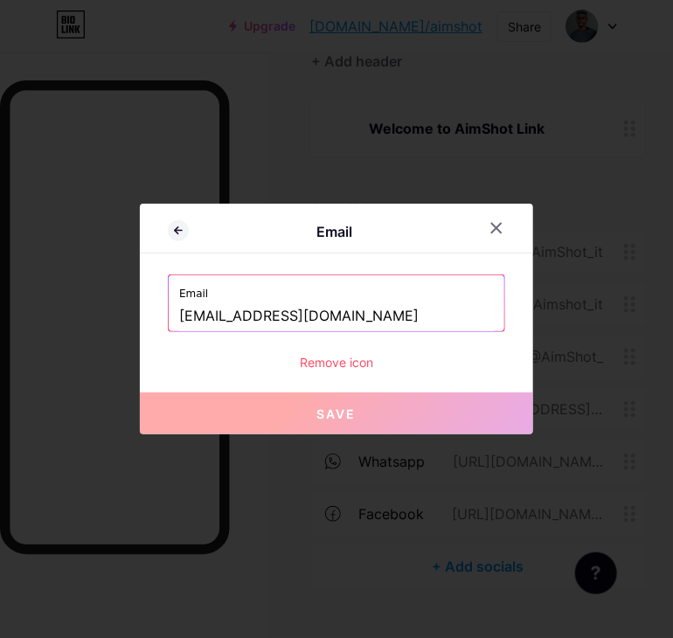
click at [209, 315] on input "[EMAIL_ADDRESS][DOMAIN_NAME]" at bounding box center [336, 316] width 314 height 30
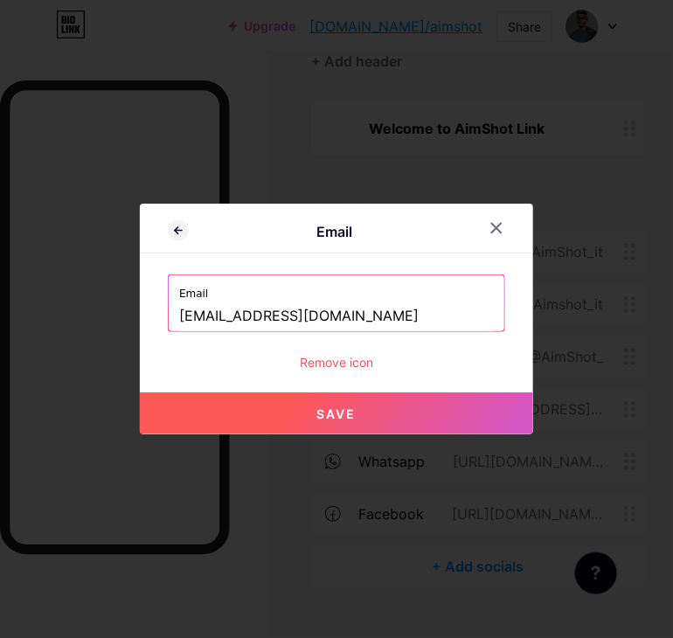
click at [356, 416] on button "Save" at bounding box center [336, 413] width 393 height 42
type input "mailto:[EMAIL_ADDRESS][DOMAIN_NAME]"
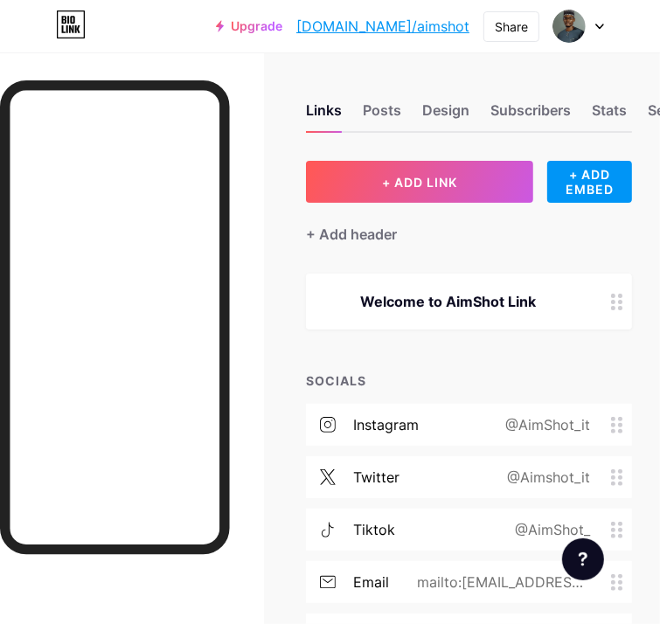
scroll to position [0, 0]
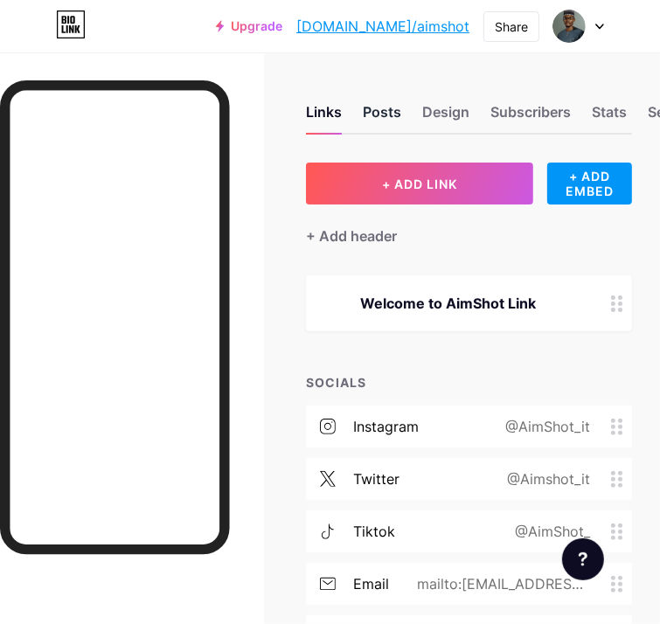
click at [391, 112] on div "Posts" at bounding box center [382, 116] width 38 height 31
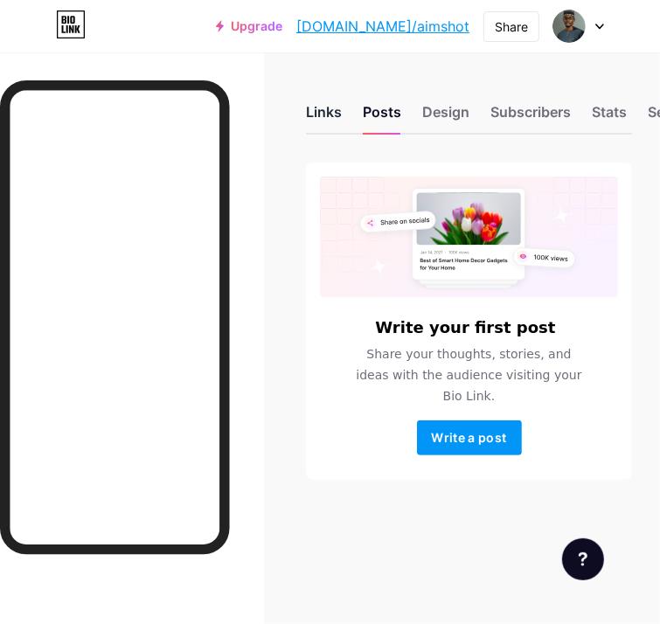
click at [323, 107] on div "Links" at bounding box center [324, 116] width 36 height 31
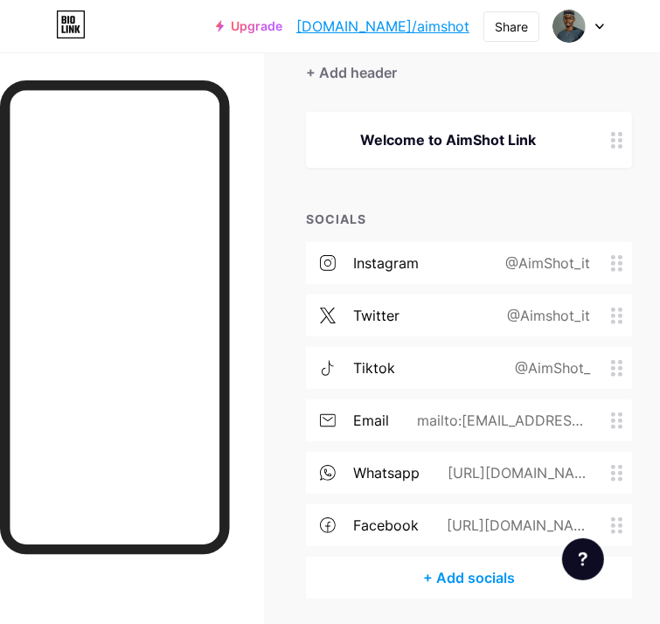
scroll to position [224, 0]
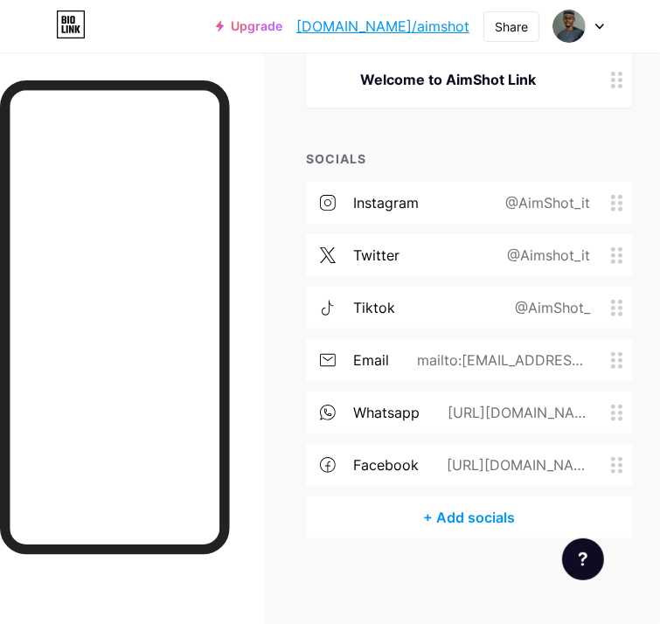
click at [597, 308] on div "@AimShot_" at bounding box center [549, 307] width 124 height 21
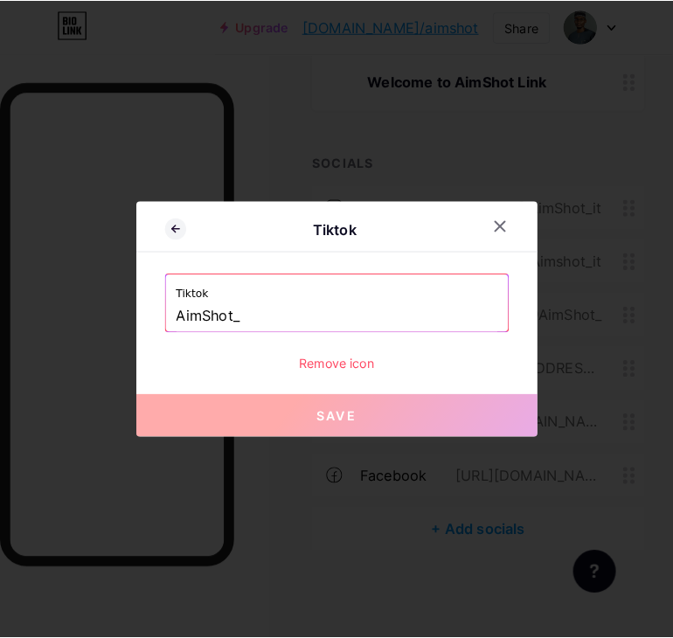
scroll to position [210, 0]
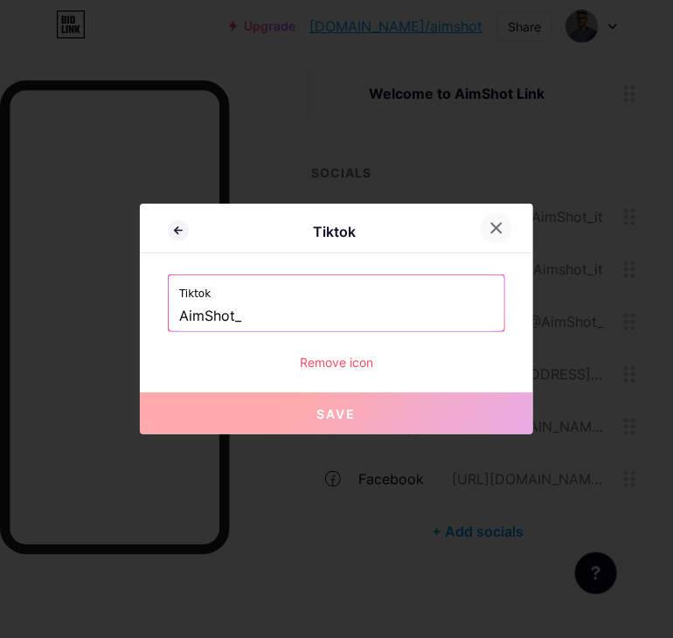
click at [503, 226] on icon at bounding box center [496, 228] width 14 height 14
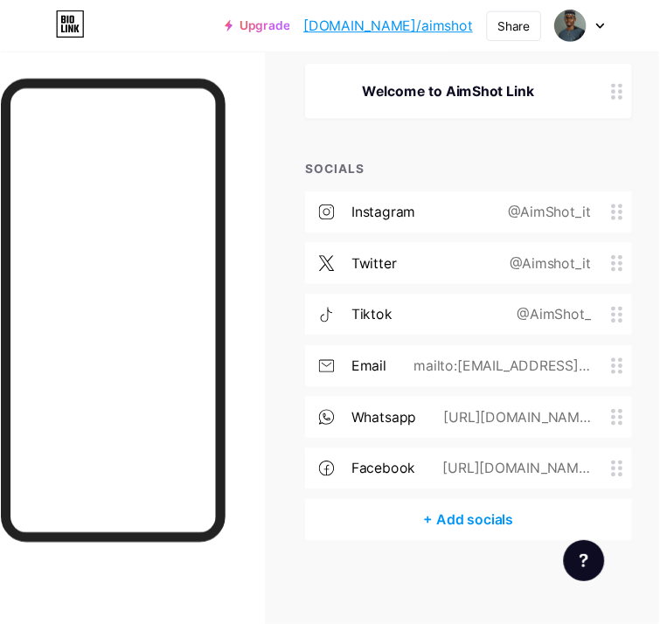
scroll to position [224, 0]
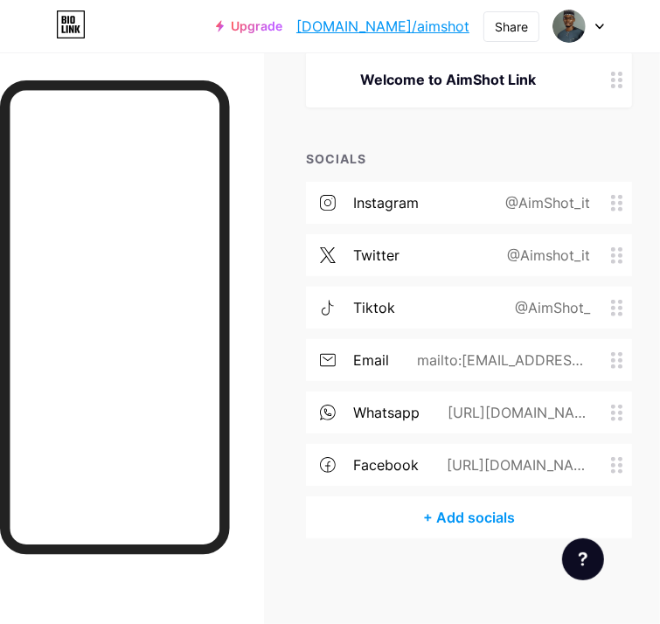
click at [604, 209] on div "@AimShot_it" at bounding box center [544, 202] width 134 height 21
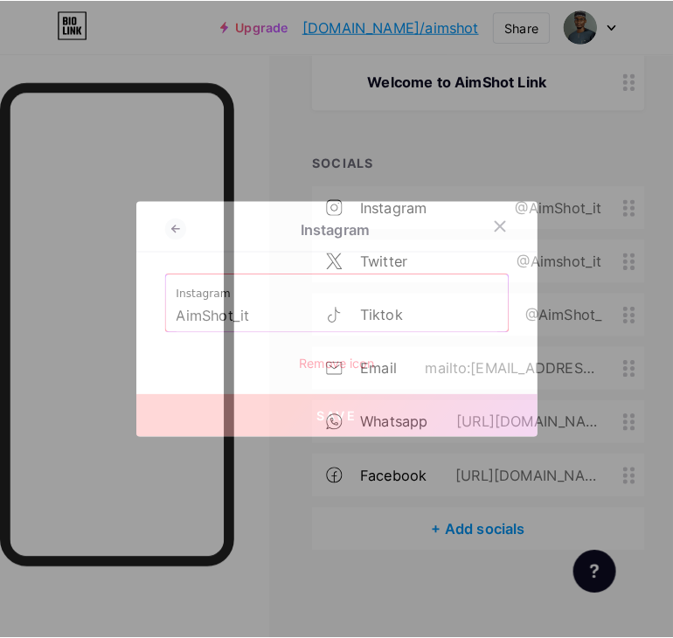
scroll to position [210, 0]
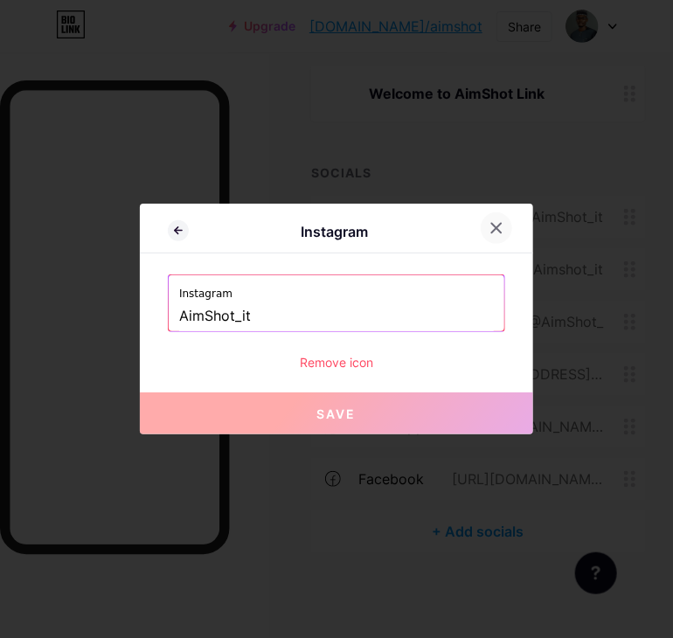
click at [497, 225] on icon at bounding box center [496, 228] width 14 height 14
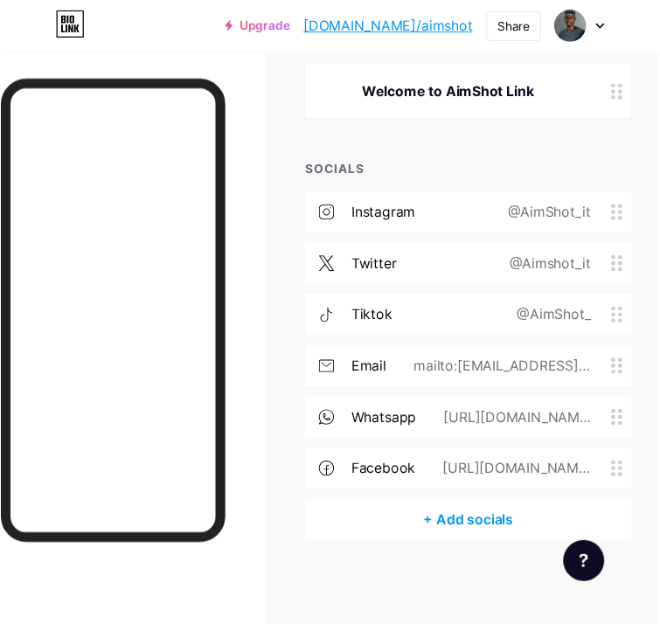
scroll to position [224, 0]
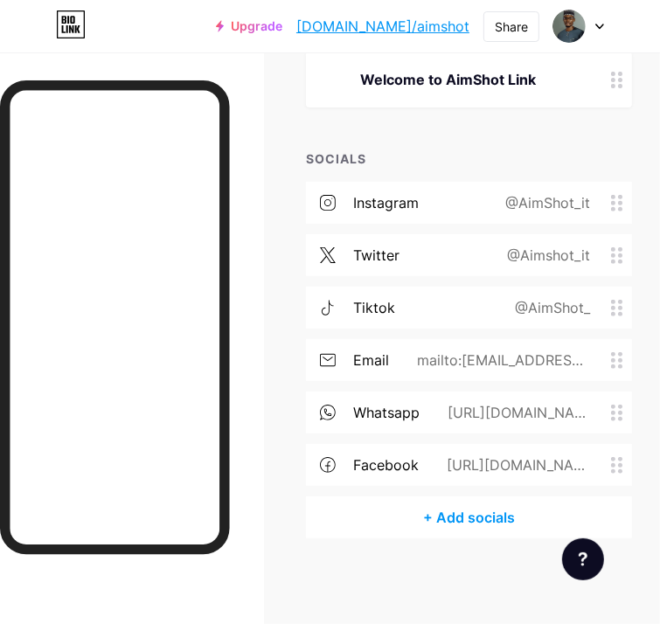
click at [559, 314] on div "@AimShot_" at bounding box center [549, 307] width 124 height 21
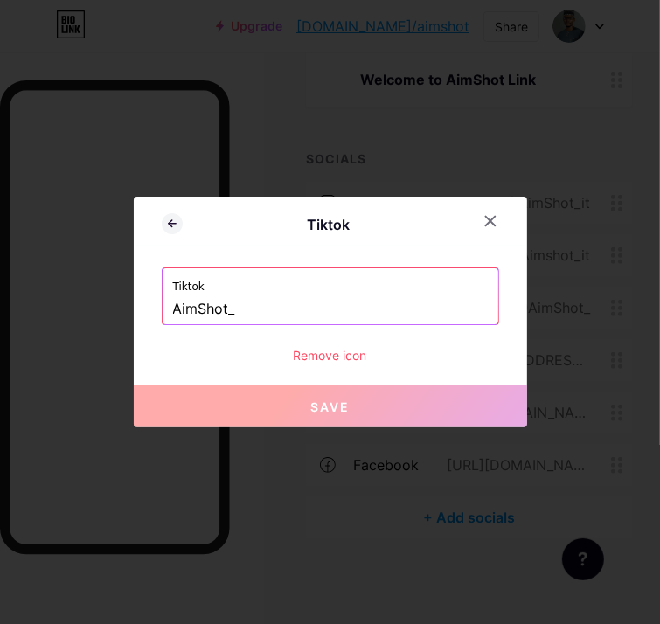
scroll to position [210, 0]
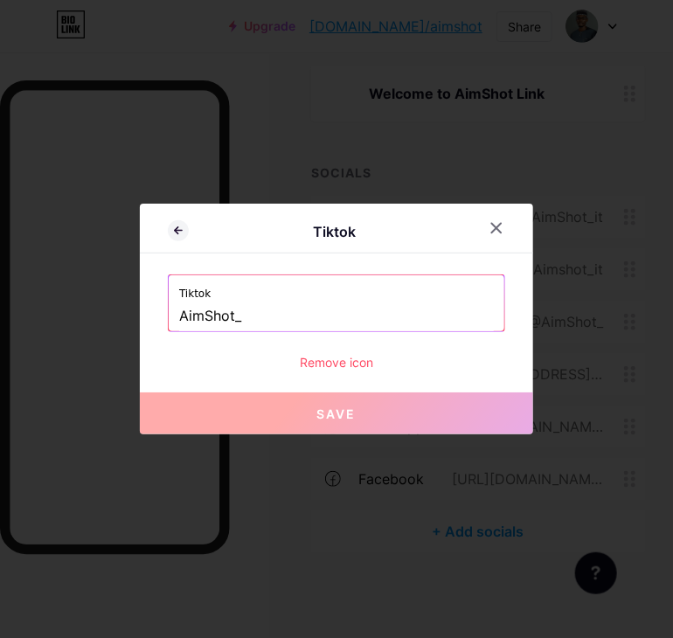
click at [185, 319] on input "AimShot_" at bounding box center [336, 316] width 314 height 30
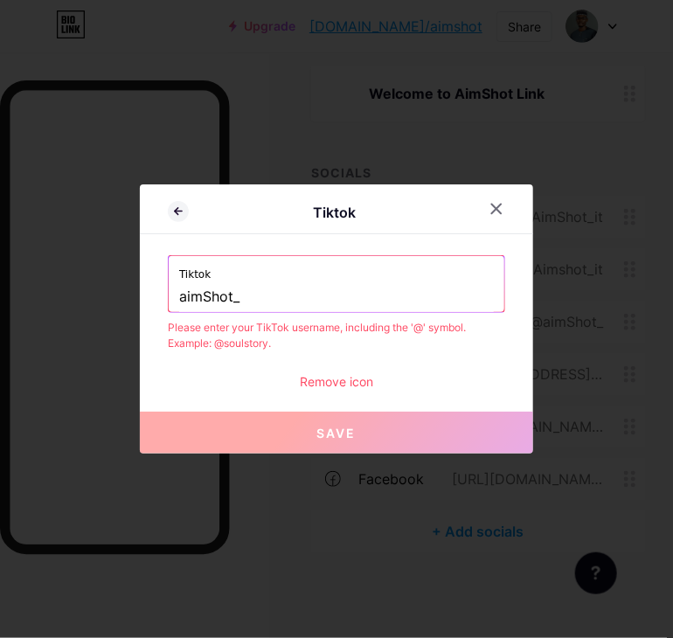
click at [179, 296] on input "aimShot_" at bounding box center [336, 297] width 314 height 30
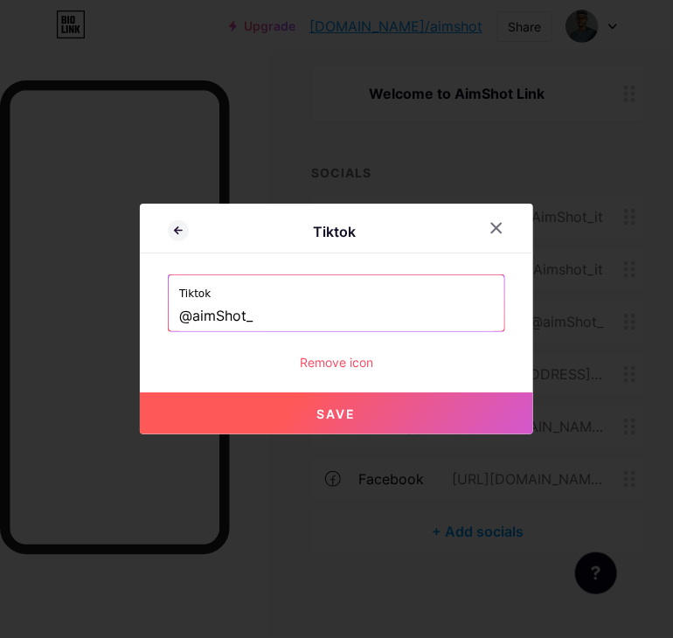
drag, startPoint x: 220, startPoint y: 317, endPoint x: 247, endPoint y: 344, distance: 38.3
click at [221, 318] on input "@aimShot_" at bounding box center [336, 316] width 314 height 30
click at [366, 420] on button "Save" at bounding box center [336, 413] width 393 height 42
type input "[URL][EMAIL_ADDRESS][DOMAIN_NAME]"
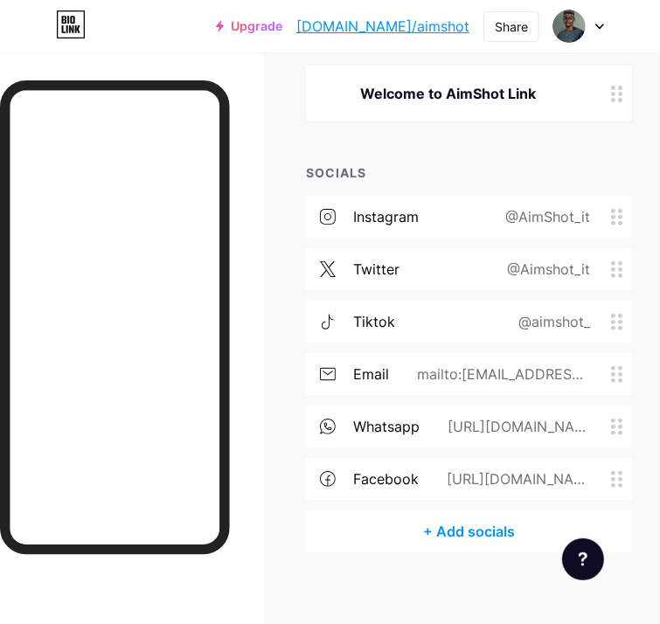
click at [611, 319] on div "@aimshot_" at bounding box center [550, 321] width 121 height 21
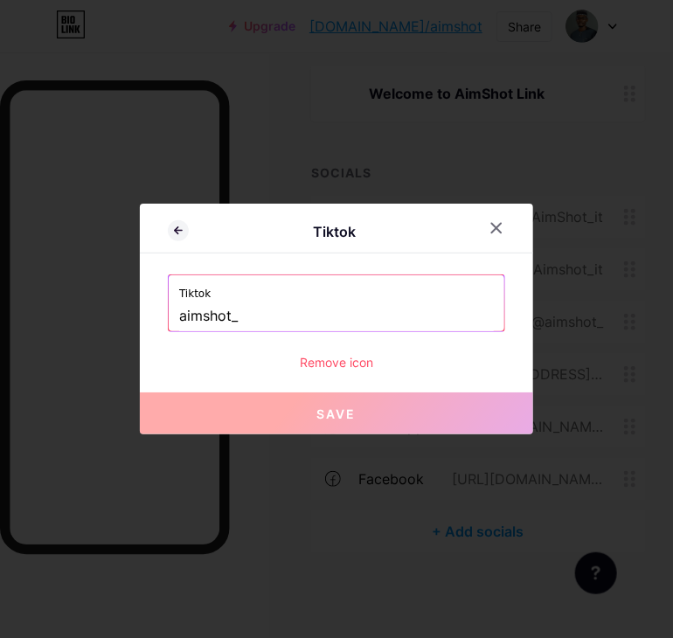
click at [177, 321] on div "Tiktok aimshot_" at bounding box center [336, 303] width 335 height 56
drag, startPoint x: 182, startPoint y: 316, endPoint x: 240, endPoint y: 342, distance: 63.8
click at [182, 316] on input "aimshot_" at bounding box center [336, 316] width 314 height 30
click at [405, 283] on label "Tiktok" at bounding box center [336, 288] width 314 height 26
click at [182, 316] on input "aimshot_" at bounding box center [336, 316] width 314 height 30
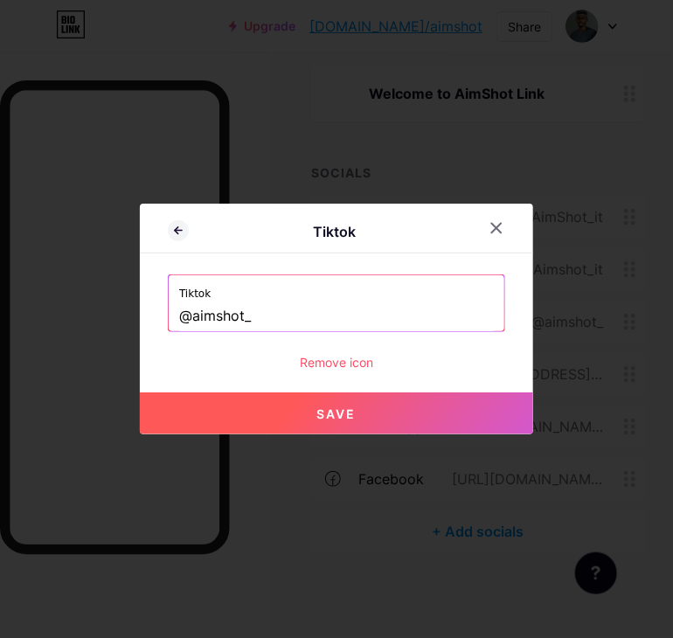
click at [260, 314] on input "@aimshot_" at bounding box center [336, 316] width 314 height 30
click at [266, 375] on div "Tiktok Tiktok @aimshot_ Remove icon Save" at bounding box center [336, 319] width 393 height 231
click at [282, 321] on input "@aimshot_" at bounding box center [336, 316] width 314 height 30
click at [419, 419] on button "Save" at bounding box center [336, 413] width 393 height 42
type input "[URL][EMAIL_ADDRESS][DOMAIN_NAME]"
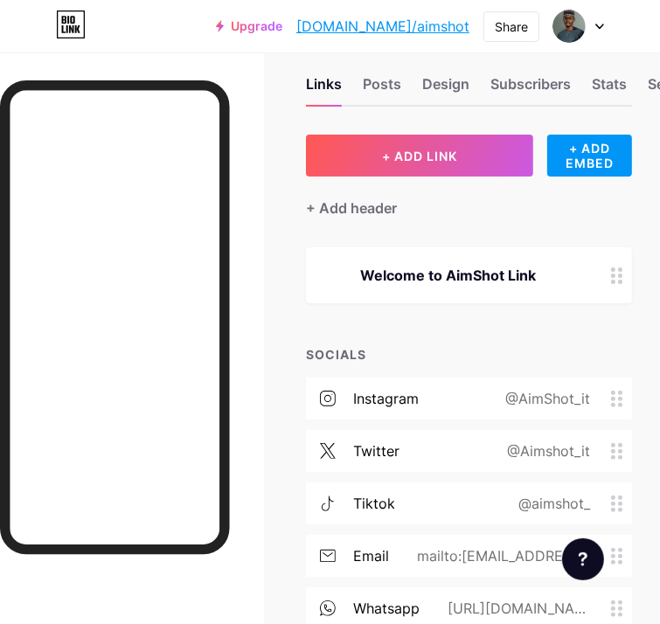
scroll to position [0, 0]
